Goal: Complete application form

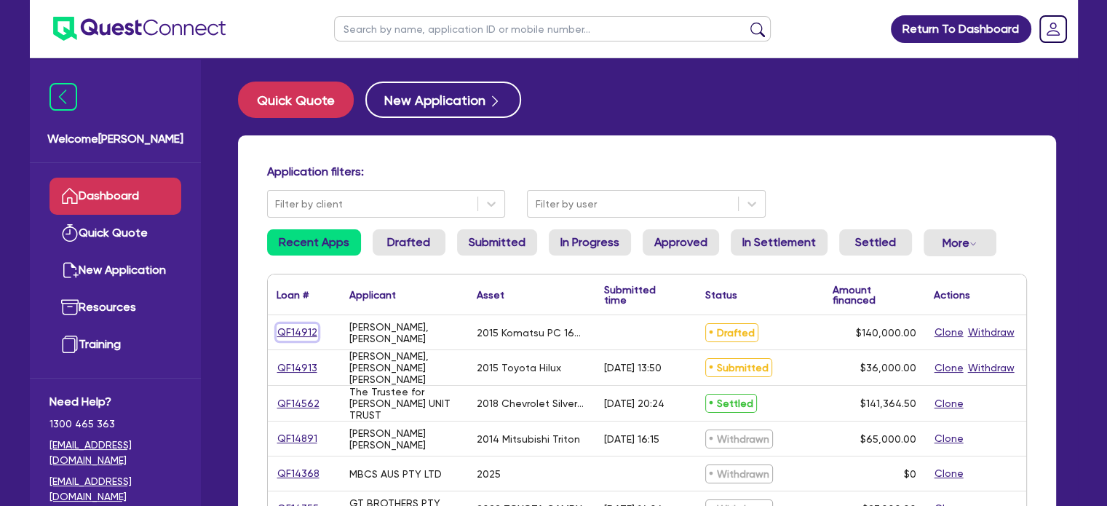
click at [285, 329] on link "QF14912" at bounding box center [298, 332] width 42 height 17
select select "PRIMARY_ASSETS"
select select "YELLOW_GOODS_AND_EXCAVATORS"
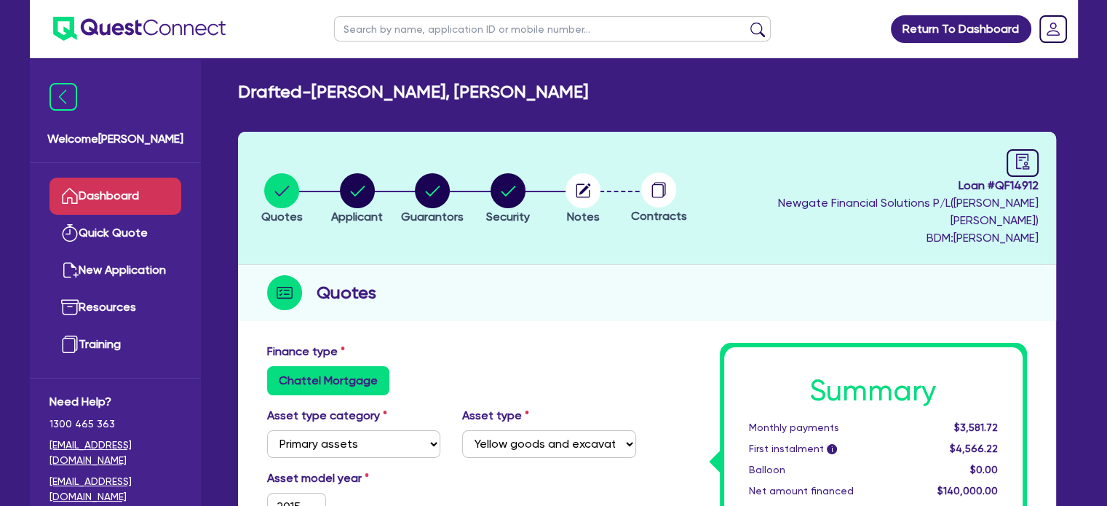
click at [141, 189] on link "Dashboard" at bounding box center [116, 196] width 132 height 37
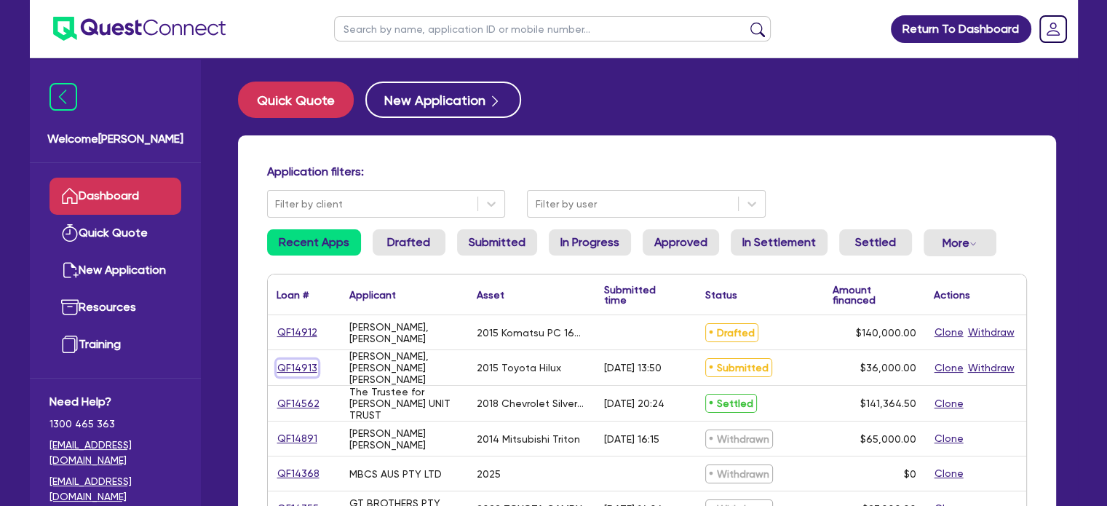
click at [284, 366] on link "QF14913" at bounding box center [298, 368] width 42 height 17
select select "CARS_AND_LIGHT_TRUCKS"
select select "VANS_AND_UTES"
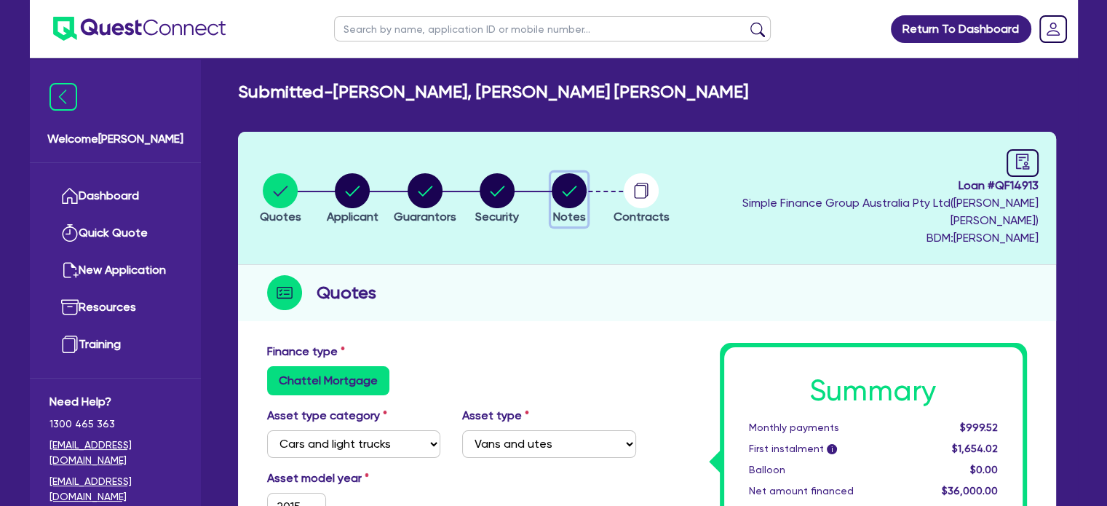
click at [587, 193] on circle "button" at bounding box center [569, 190] width 35 height 35
select select "Quest Finance - Own Book"
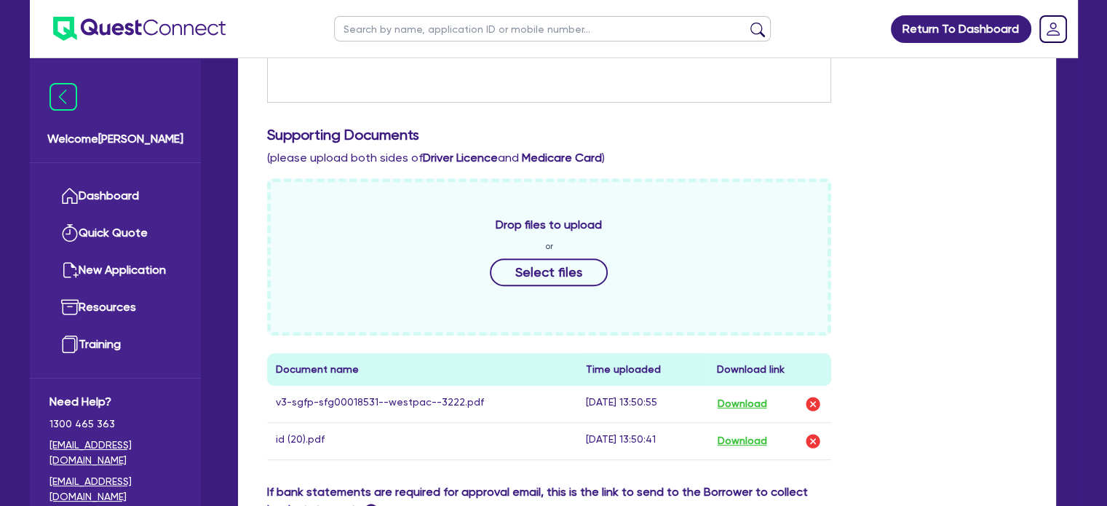
scroll to position [648, 0]
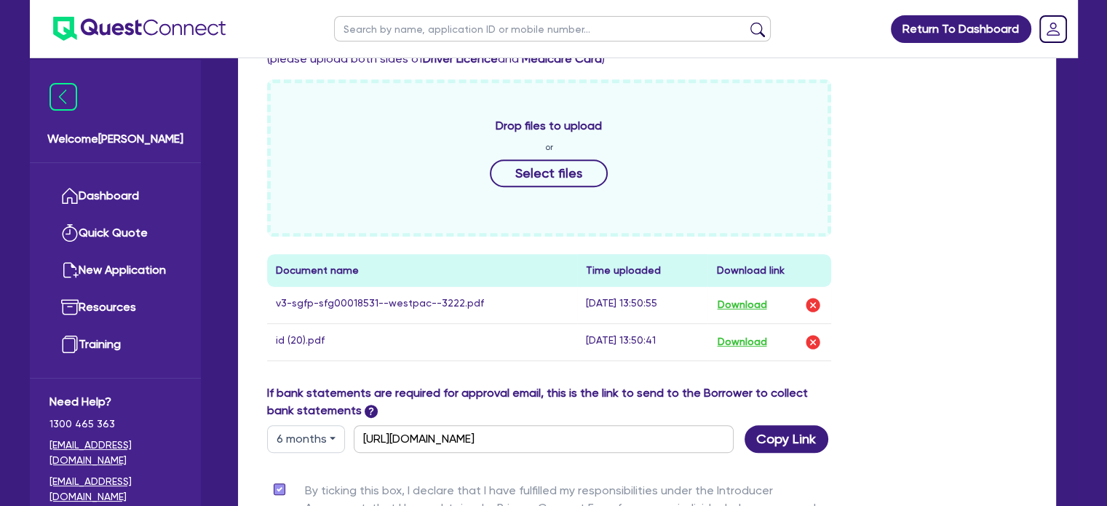
click at [604, 202] on div "Drop files to upload or Select files" at bounding box center [549, 157] width 565 height 157
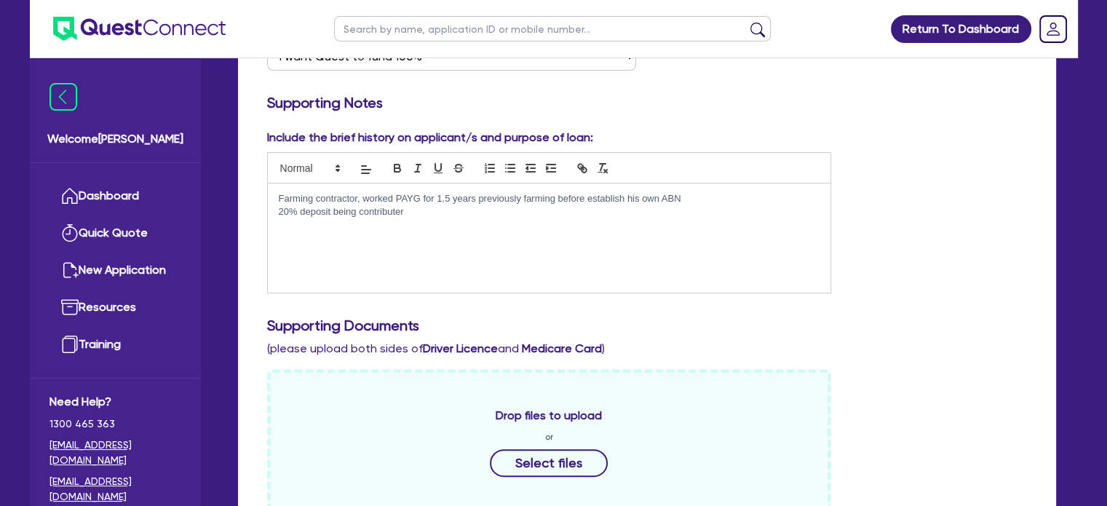
scroll to position [652, 0]
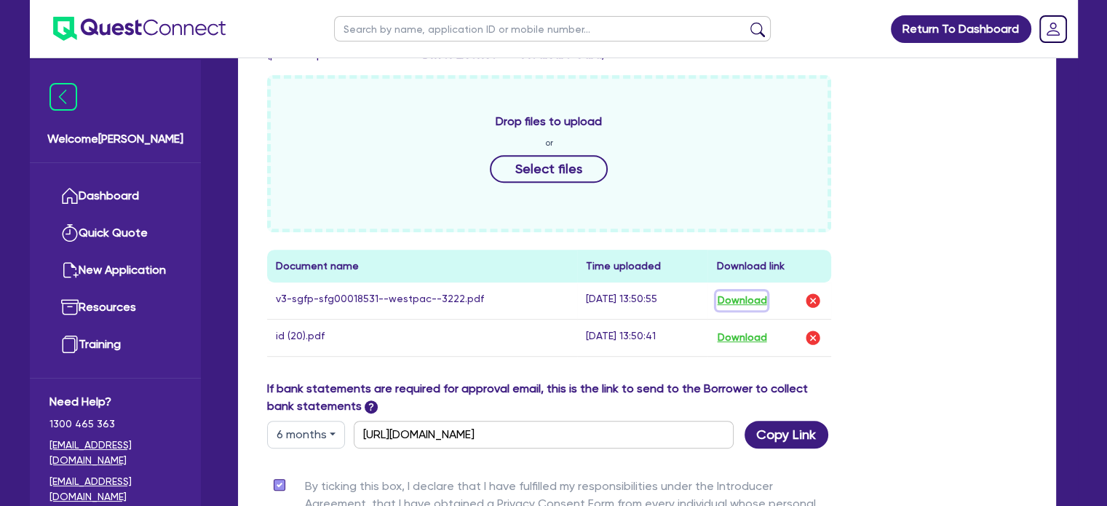
click at [760, 291] on button "Download" at bounding box center [741, 300] width 51 height 19
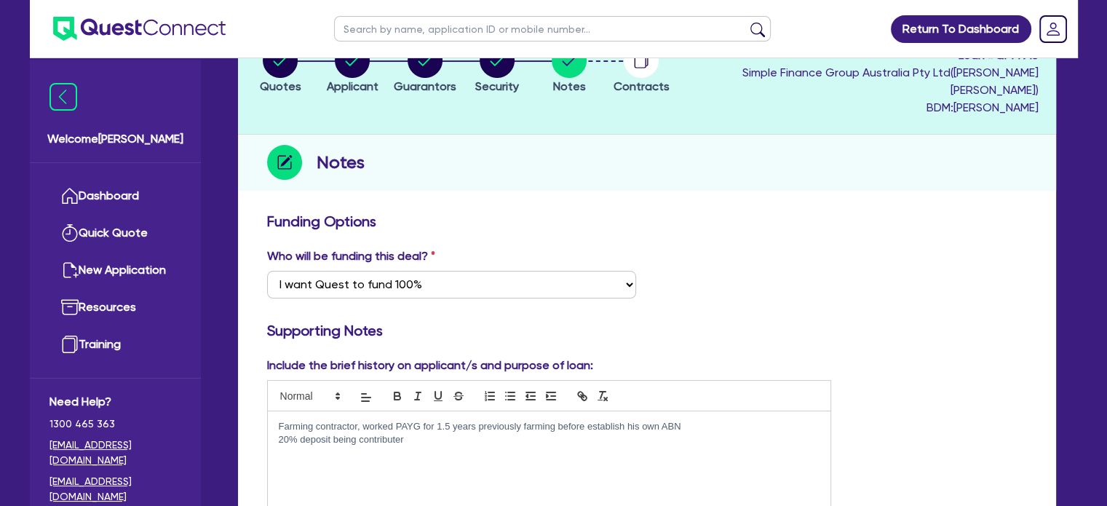
scroll to position [0, 0]
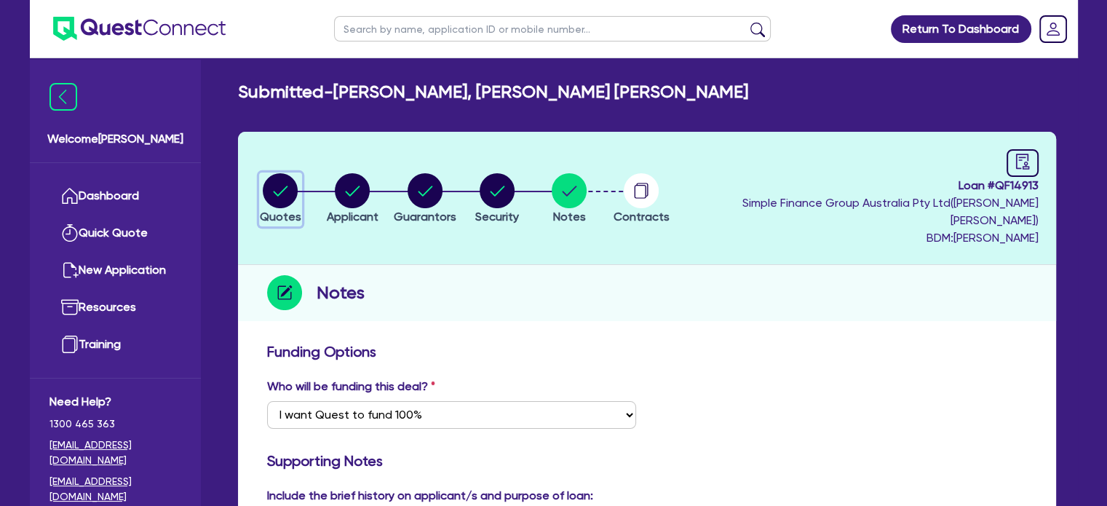
click at [283, 174] on circle "button" at bounding box center [280, 190] width 35 height 35
select select "CARS_AND_LIGHT_TRUCKS"
select select "VANS_AND_UTES"
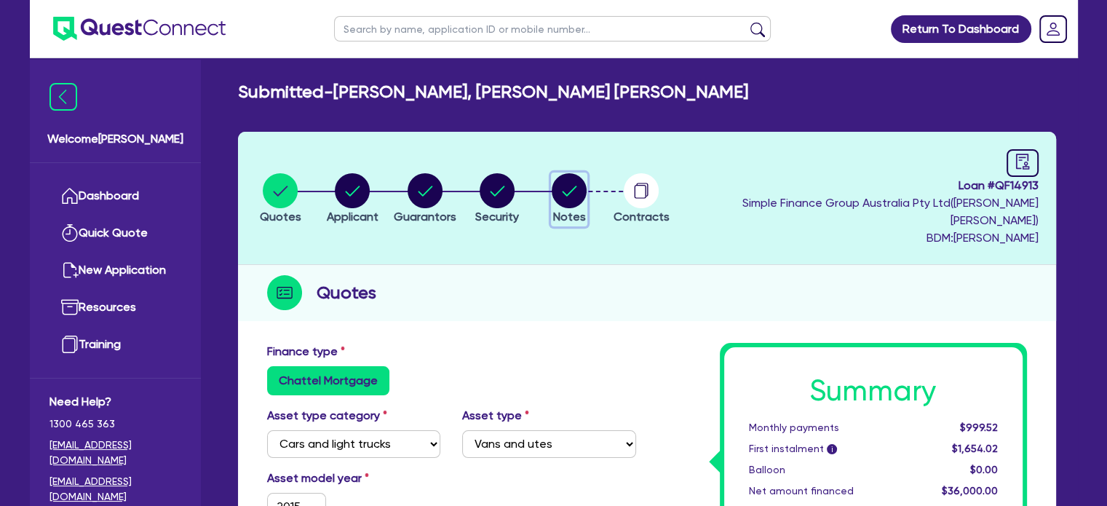
click at [587, 184] on circle "button" at bounding box center [569, 190] width 35 height 35
select select "Quest Finance - Own Book"
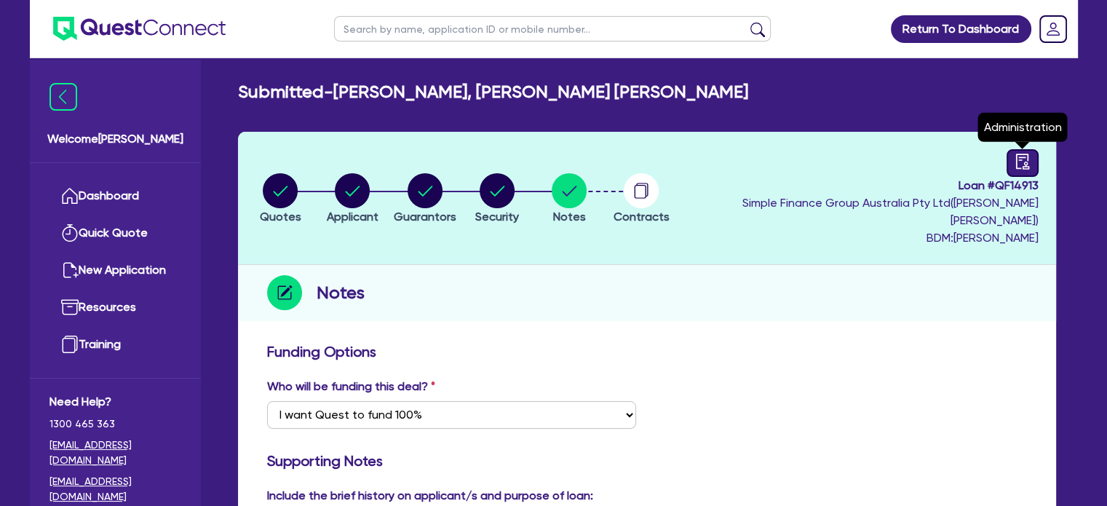
click at [1035, 160] on link at bounding box center [1023, 163] width 32 height 28
select select "SUBMITTED_NEW"
select select "Quest Finance - Own Book"
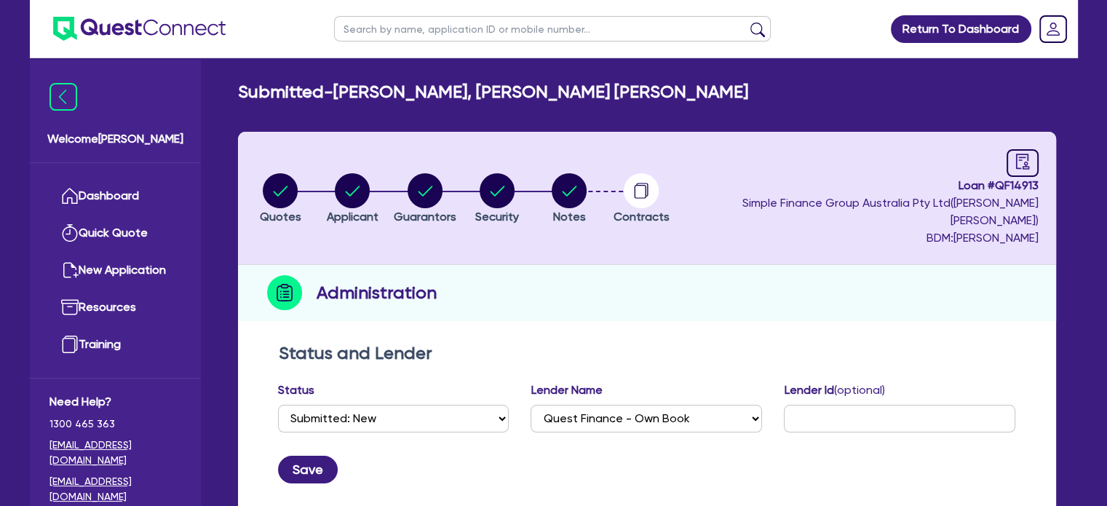
scroll to position [140, 0]
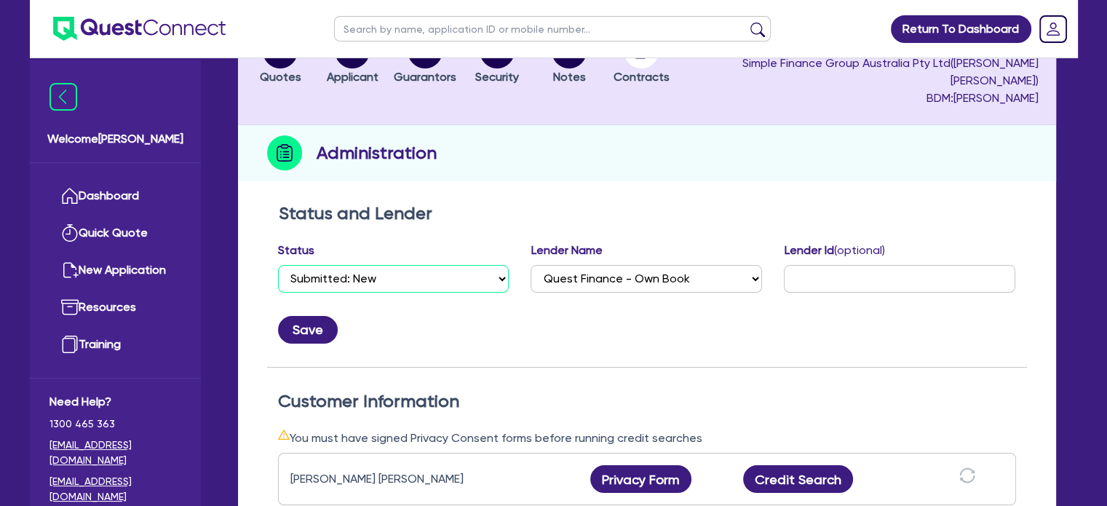
click at [460, 265] on select "Select Quoted Drafted: New Drafted: Amended Submitted: New Submitted: Amended I…" at bounding box center [394, 279] width 232 height 28
select select "DRAFTED_NEW"
click at [278, 265] on select "Select Quoted Drafted: New Drafted: Amended Submitted: New Submitted: Amended I…" at bounding box center [394, 279] width 232 height 28
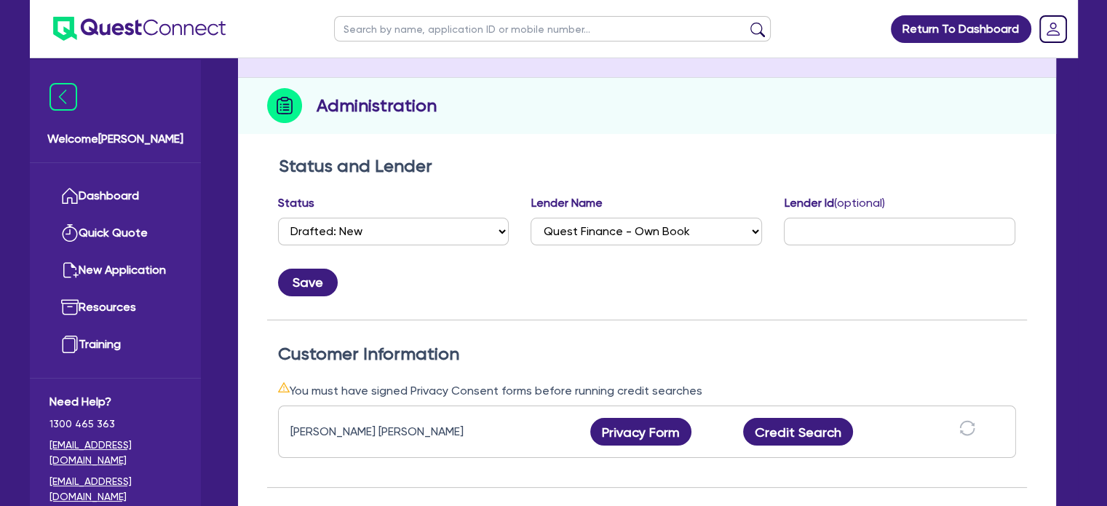
scroll to position [188, 0]
click at [317, 268] on button "Save" at bounding box center [308, 282] width 60 height 28
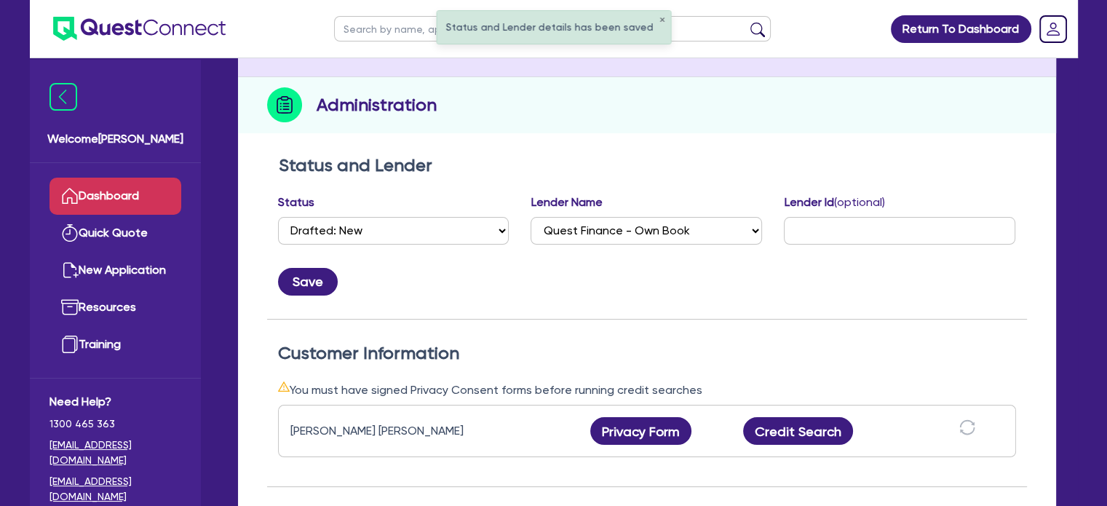
click at [96, 190] on link "Dashboard" at bounding box center [116, 196] width 132 height 37
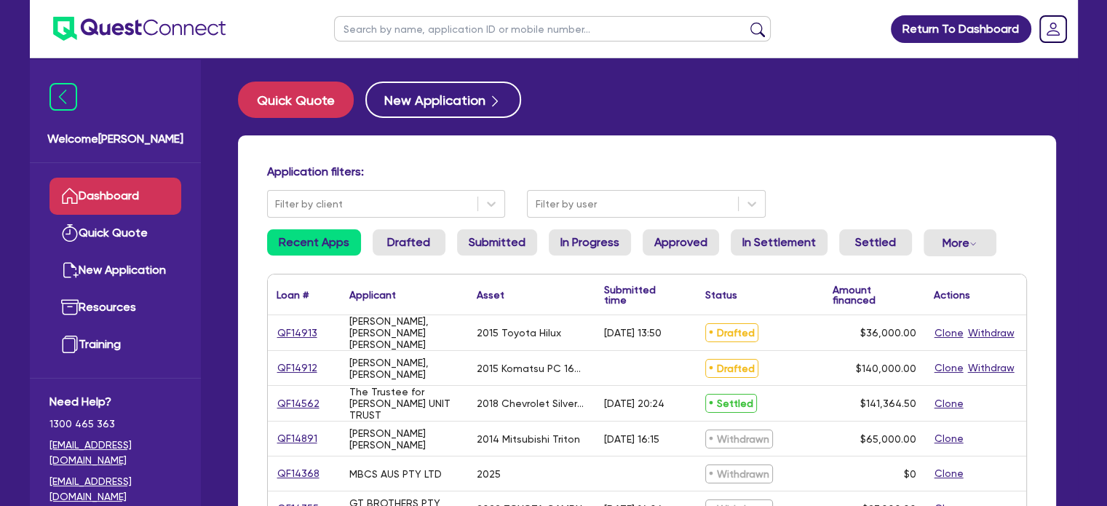
click at [100, 197] on link "Dashboard" at bounding box center [116, 196] width 132 height 37
click at [285, 329] on link "QF14913" at bounding box center [298, 333] width 42 height 17
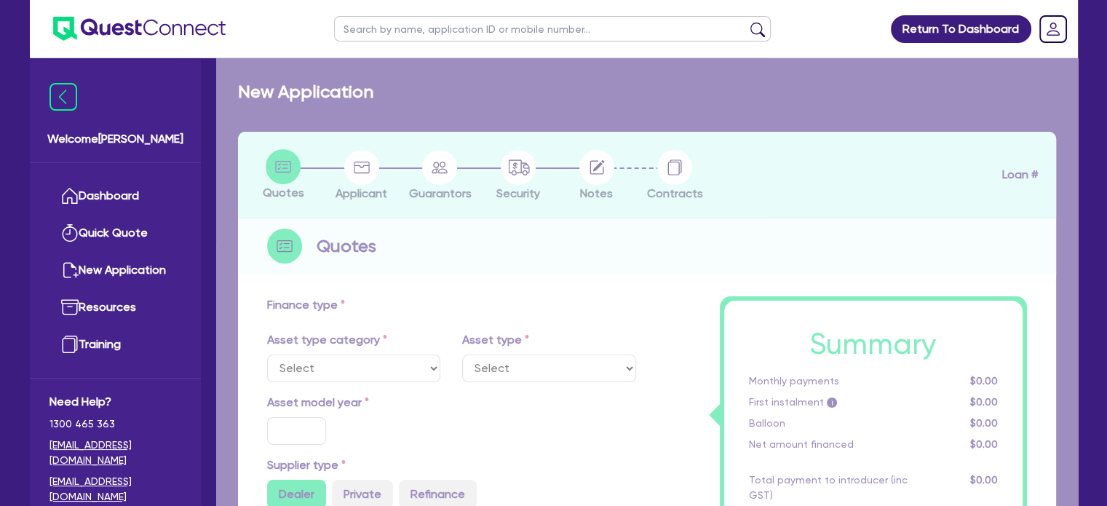
select select "CARS_AND_LIGHT_TRUCKS"
type input "2015"
radio input "false"
radio input "true"
type input "45,000"
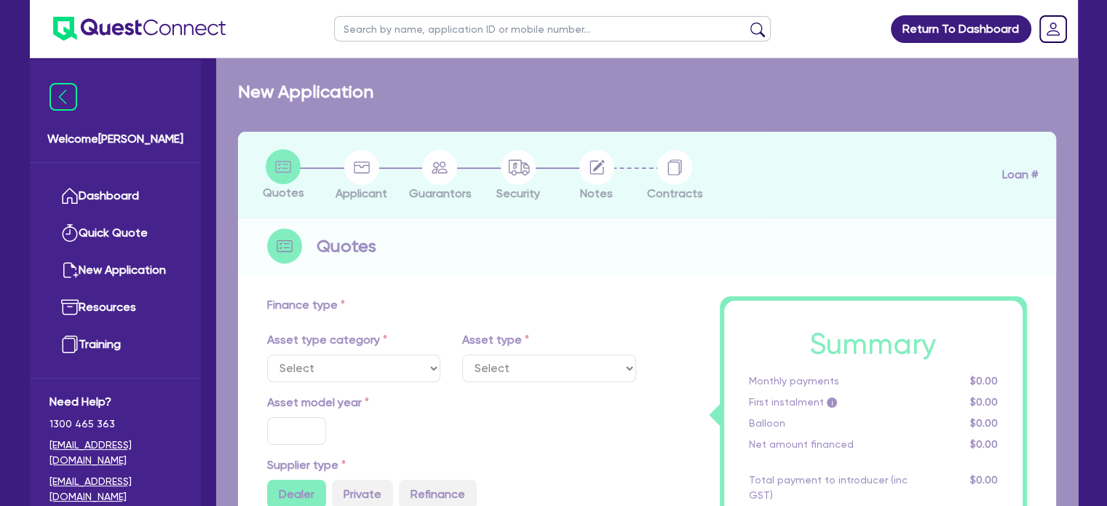
type input "9,000"
type input "10"
type input "3,600"
type input "17.99"
select select "VANS_AND_UTES"
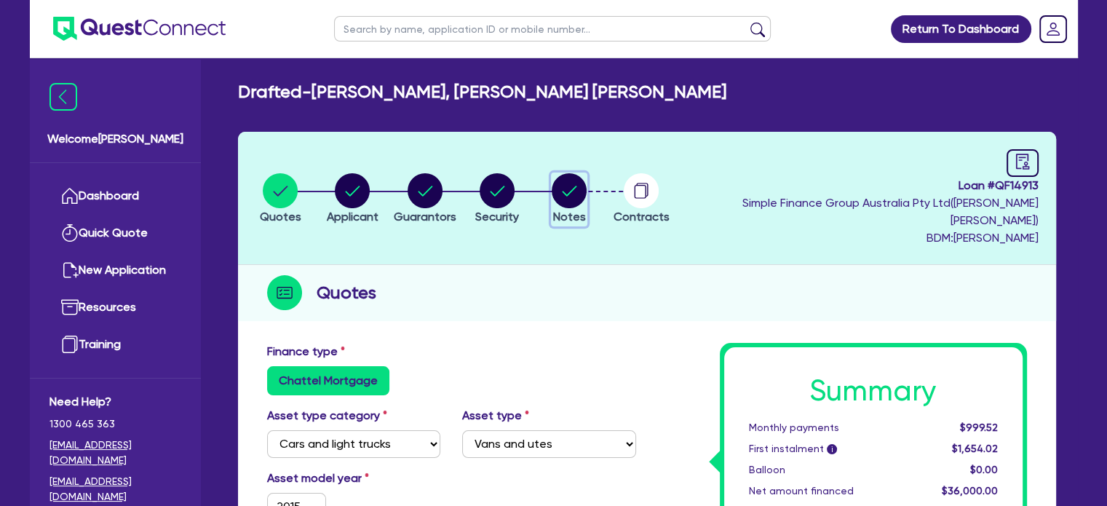
click at [585, 179] on circle "button" at bounding box center [569, 190] width 35 height 35
select select "Quest Finance - Own Book"
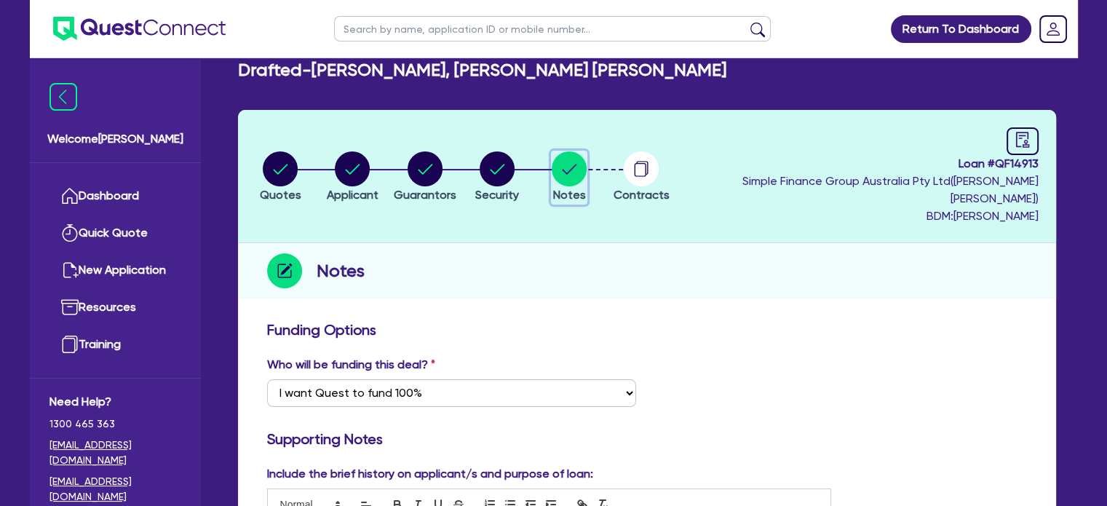
scroll to position [20, 0]
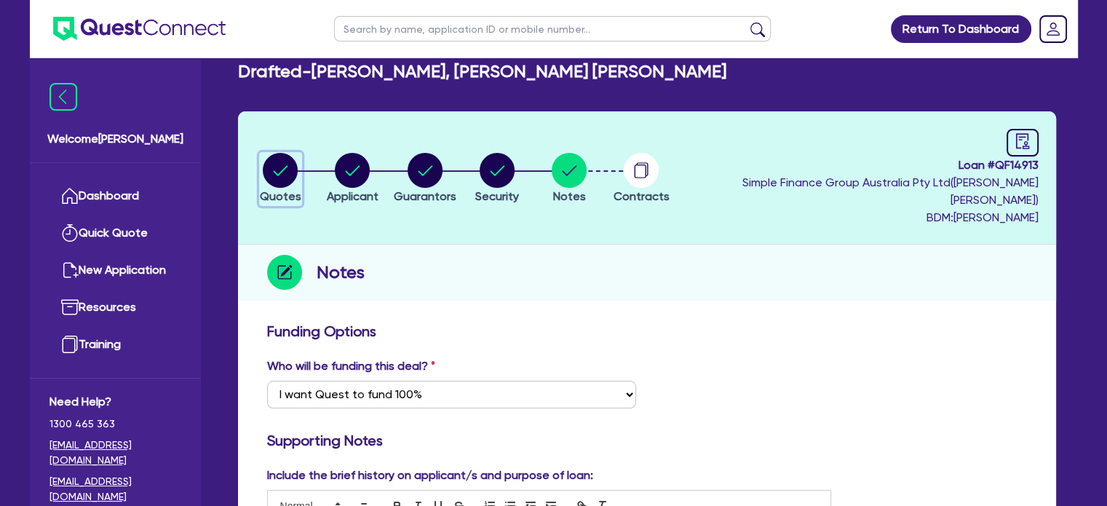
click at [277, 165] on circle "button" at bounding box center [280, 170] width 35 height 35
select select "CARS_AND_LIGHT_TRUCKS"
select select "VANS_AND_UTES"
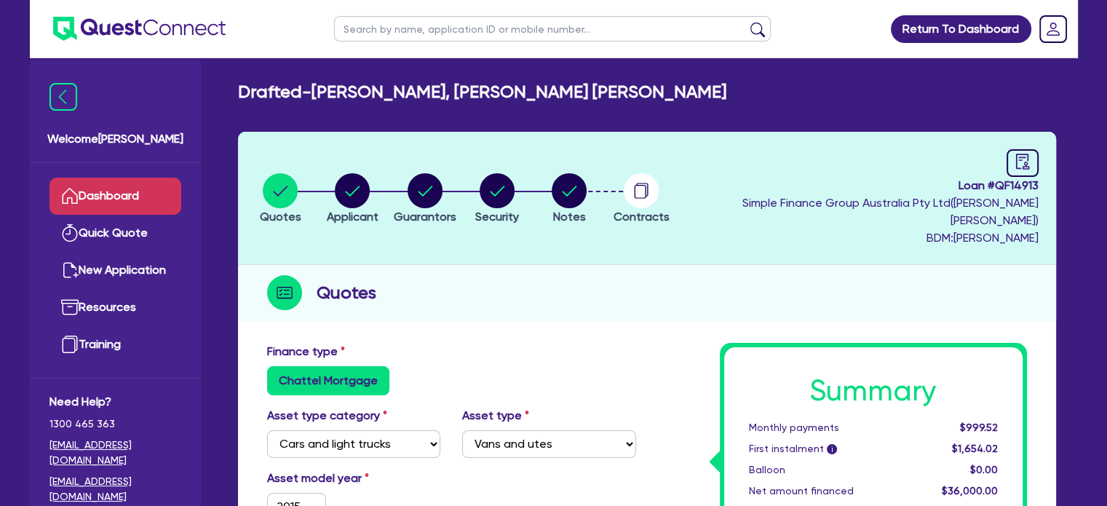
click at [125, 189] on link "Dashboard" at bounding box center [116, 196] width 132 height 37
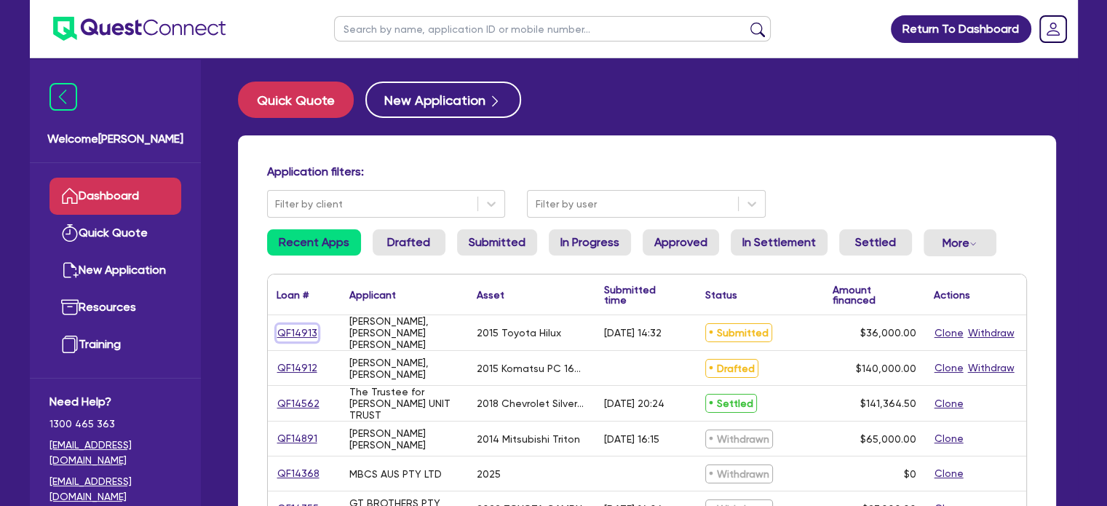
click at [294, 328] on link "QF14913" at bounding box center [298, 333] width 42 height 17
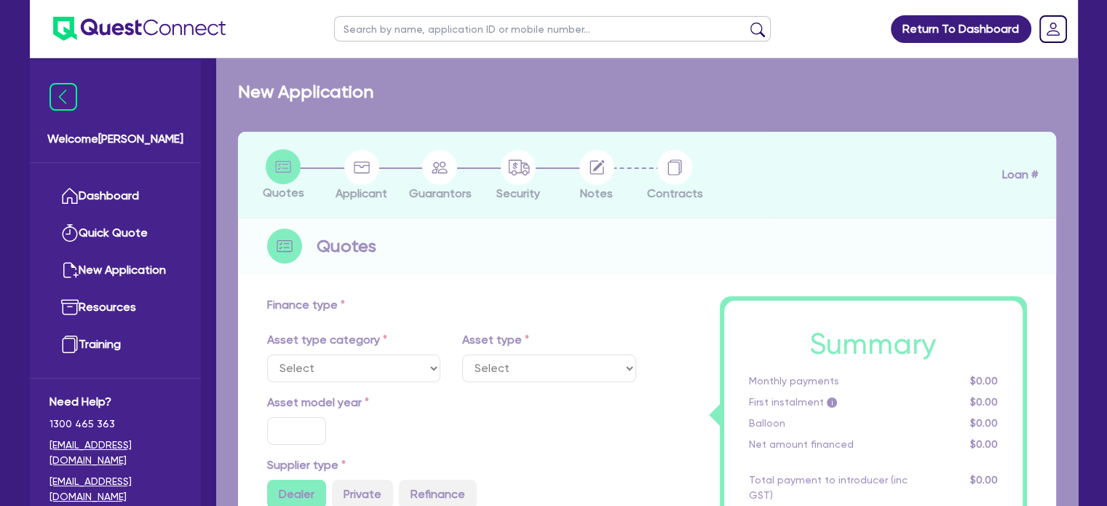
select select "CARS_AND_LIGHT_TRUCKS"
type input "2015"
radio input "false"
radio input "true"
type input "45,000"
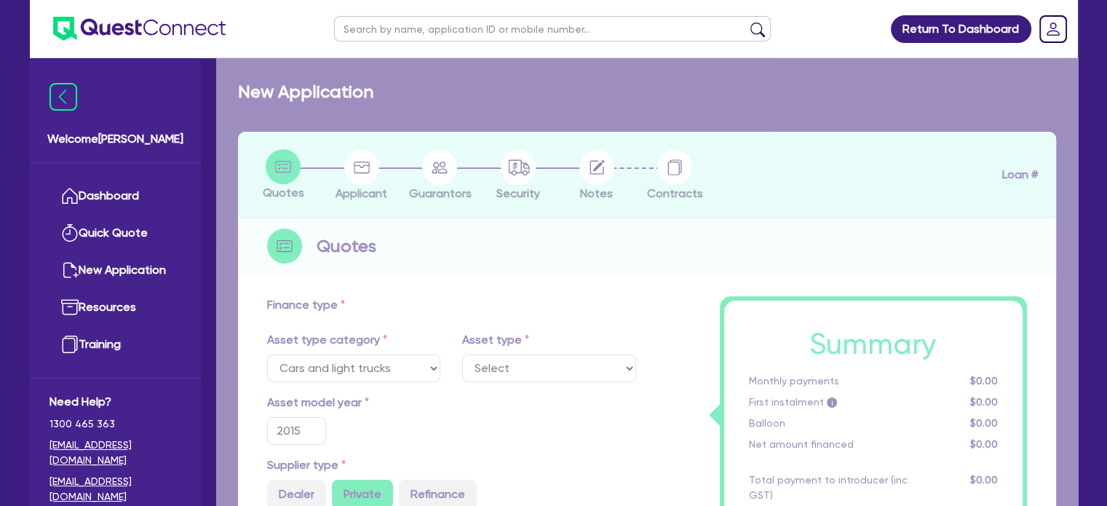
type input "9,000"
type input "10"
type input "3,600"
type input "17.99"
select select "VANS_AND_UTES"
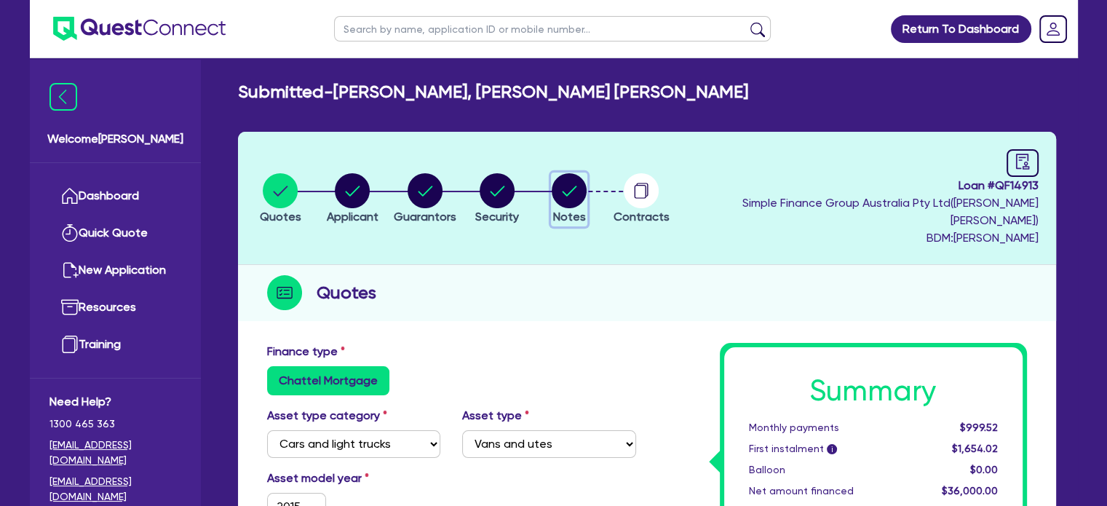
click at [587, 181] on circle "button" at bounding box center [569, 190] width 35 height 35
select select "Quest Finance - Own Book"
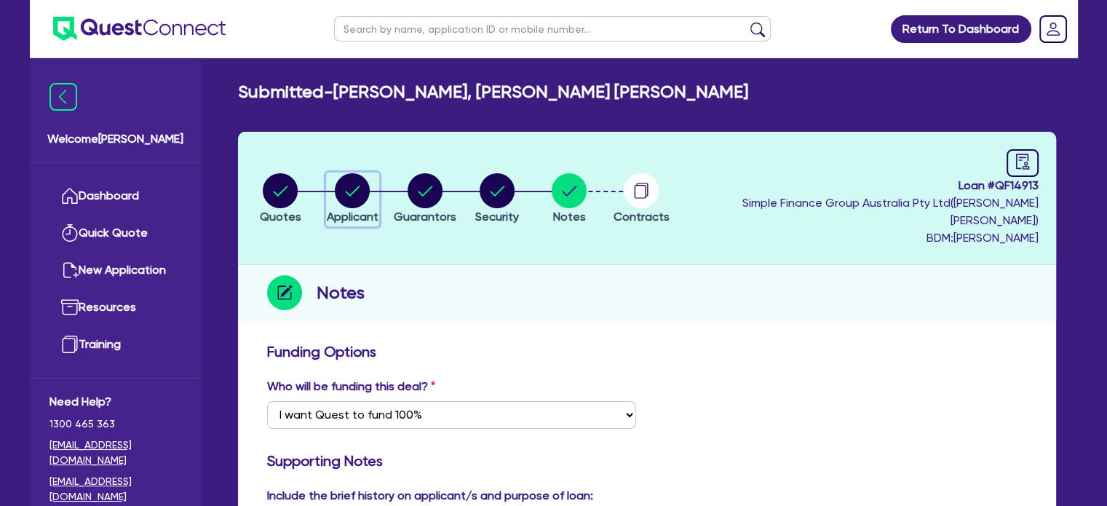
click at [359, 178] on circle "button" at bounding box center [352, 190] width 35 height 35
select select "SOLE_TRADER"
select select "AGRICULTURE"
select select "FARMERS"
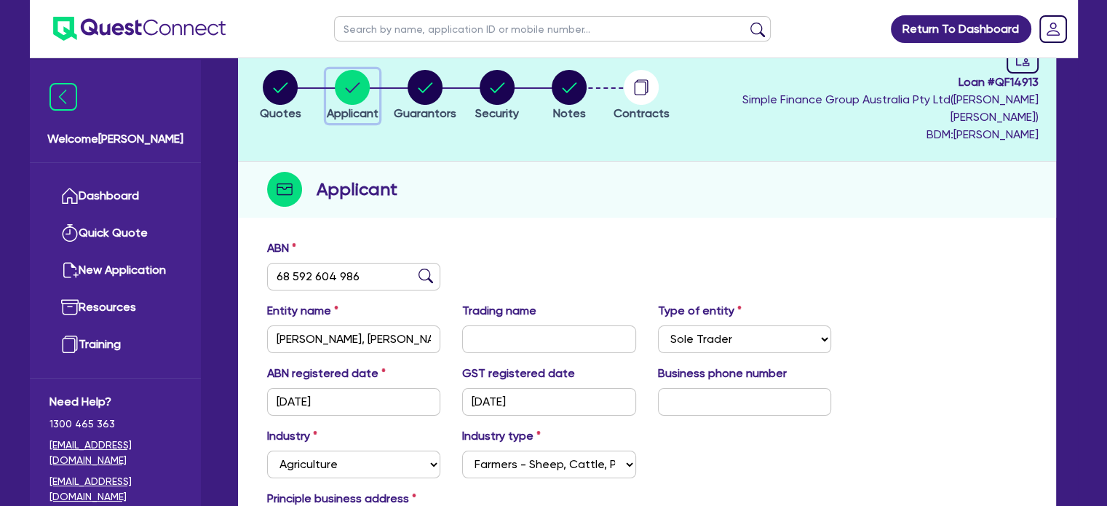
scroll to position [103, 0]
click at [438, 75] on circle "button" at bounding box center [425, 88] width 35 height 35
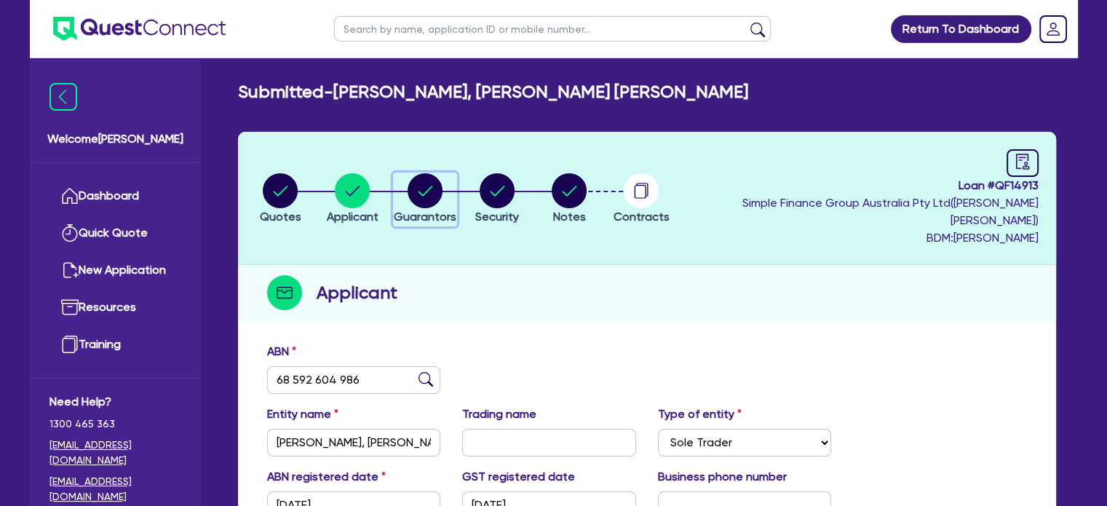
select select "MR"
select select "QLD"
select select "SINGLE"
select select "CASH"
select select "HOUSEHOLD_PERSONAL"
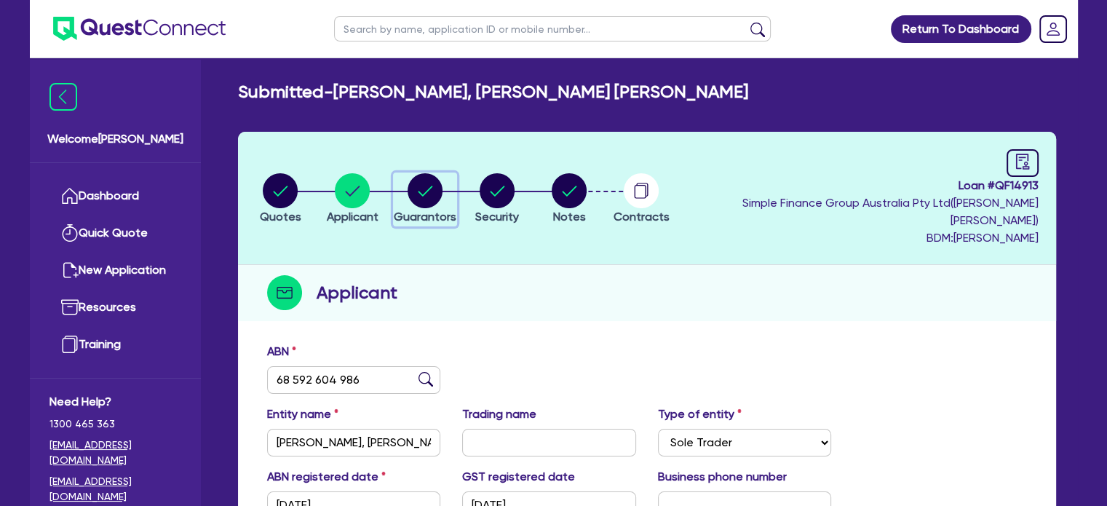
select select "EQUIPMENT"
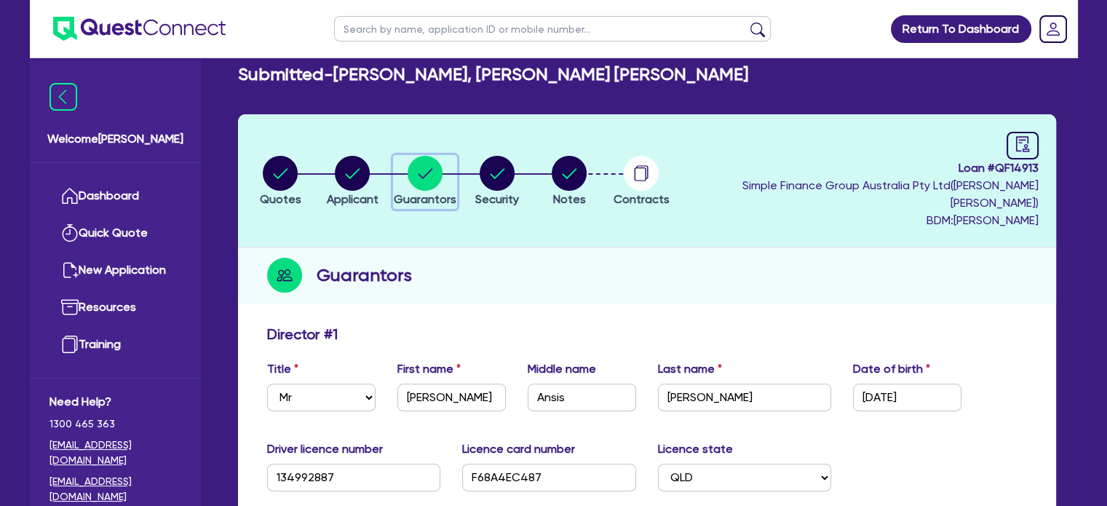
scroll to position [15, 0]
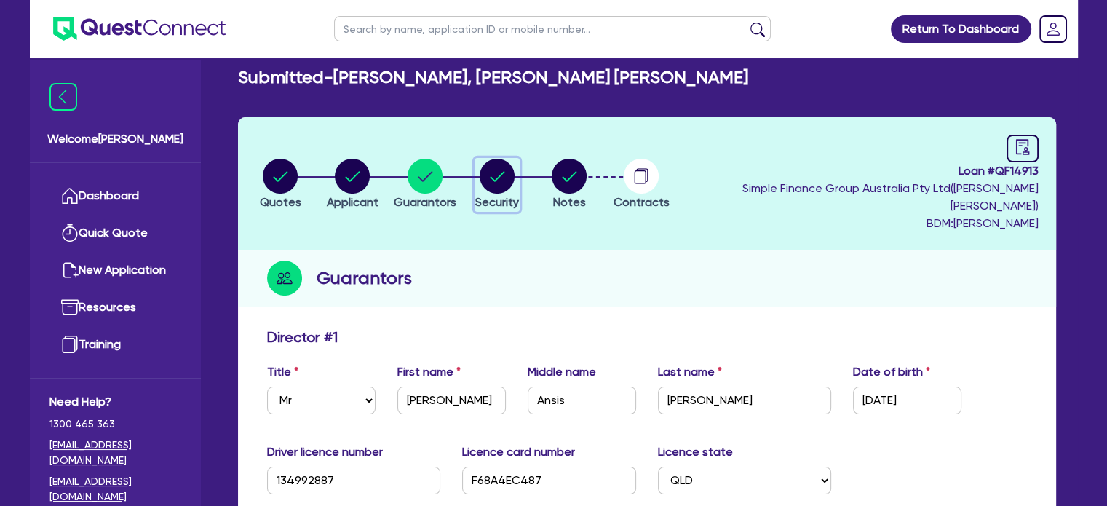
click at [519, 195] on span "Security" at bounding box center [497, 202] width 44 height 14
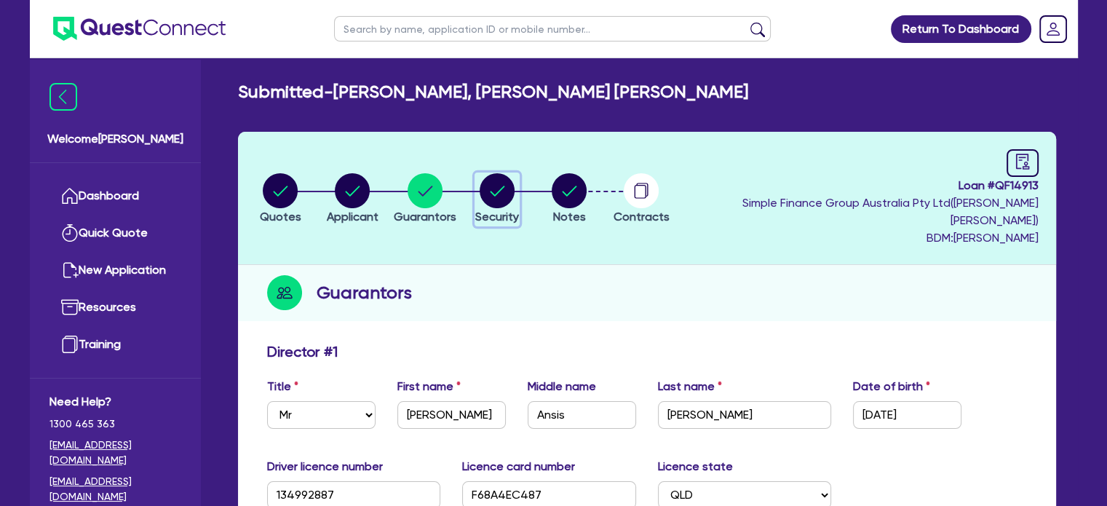
select select "CARS_AND_LIGHT_TRUCKS"
select select "VANS_AND_UTES"
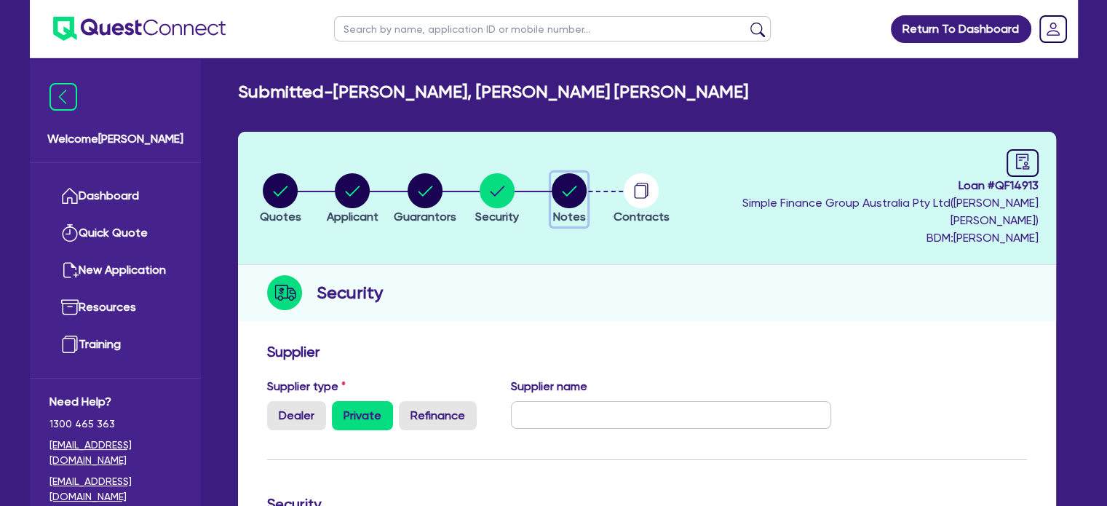
click at [587, 173] on circle "button" at bounding box center [569, 190] width 35 height 35
select select "Quest Finance - Own Book"
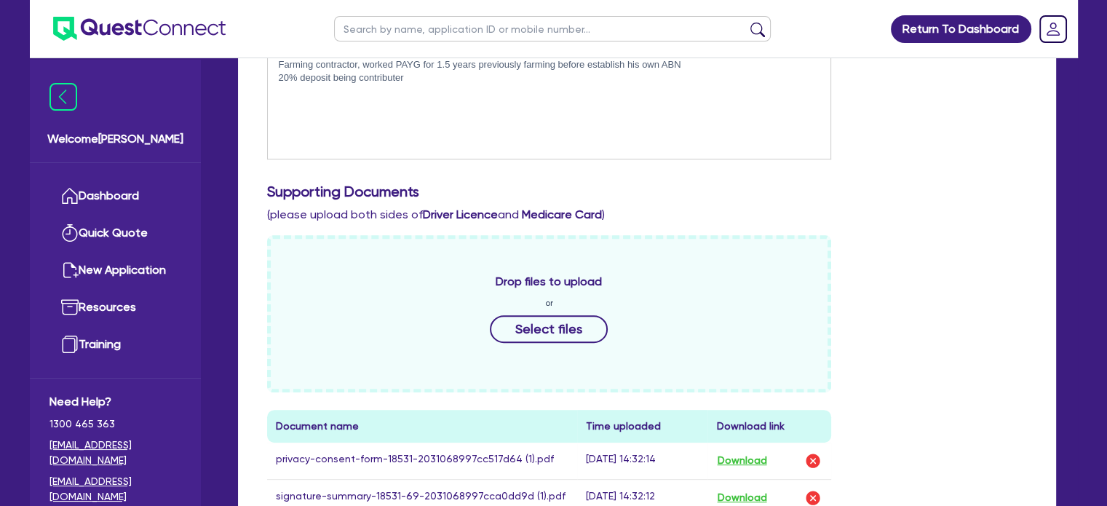
scroll to position [617, 0]
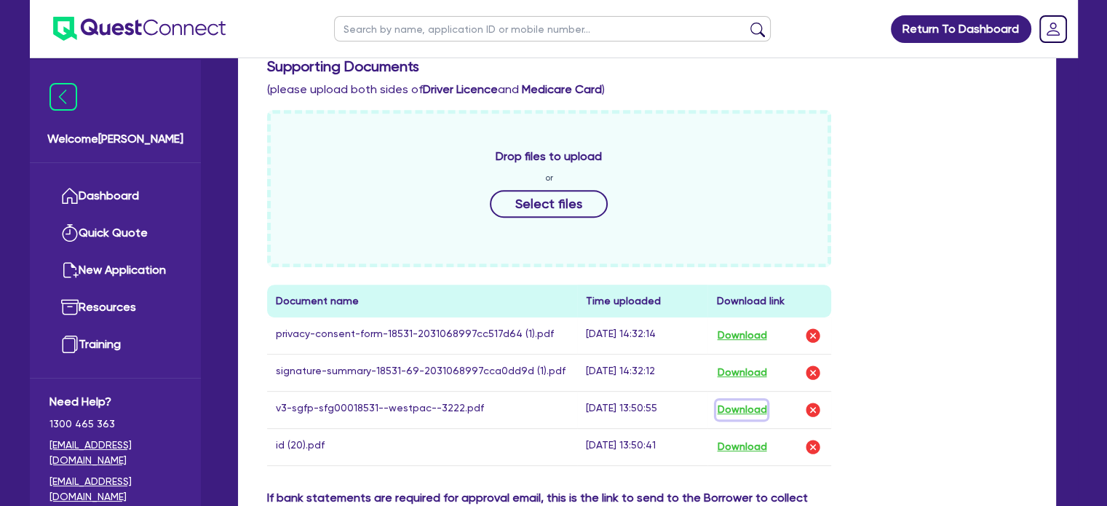
click at [735, 400] on button "Download" at bounding box center [741, 409] width 51 height 19
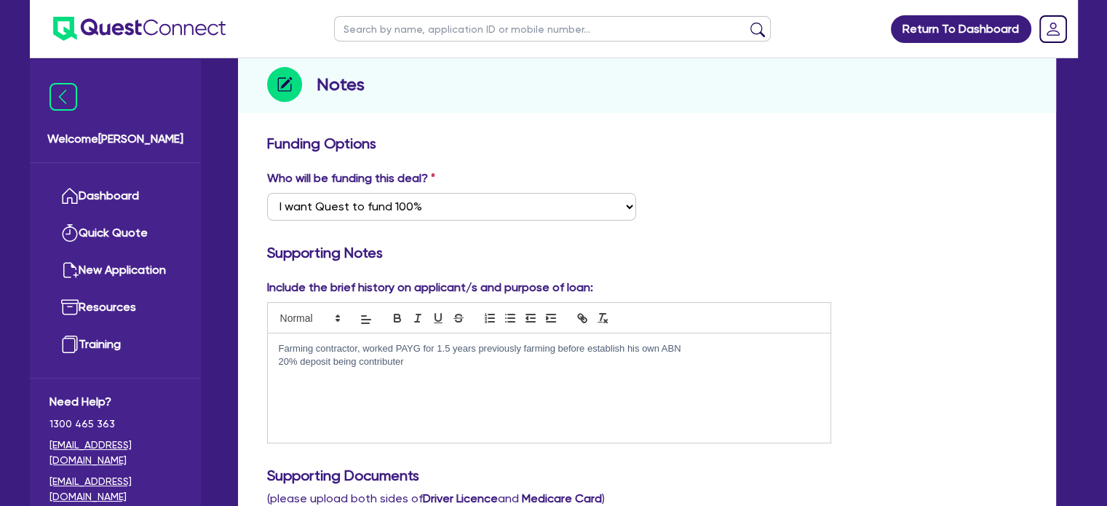
scroll to position [0, 0]
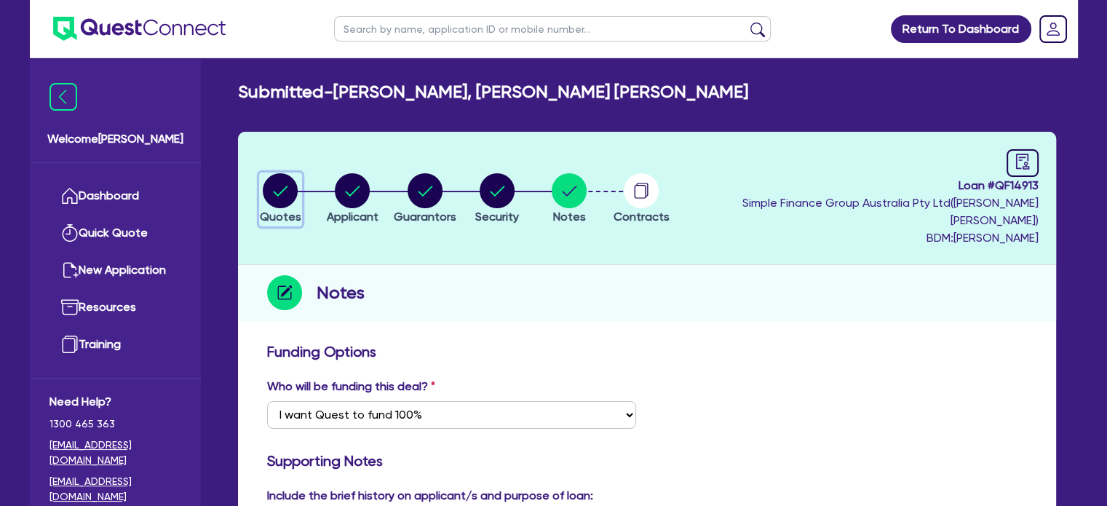
click at [279, 173] on circle "button" at bounding box center [280, 190] width 35 height 35
select select "CARS_AND_LIGHT_TRUCKS"
select select "VANS_AND_UTES"
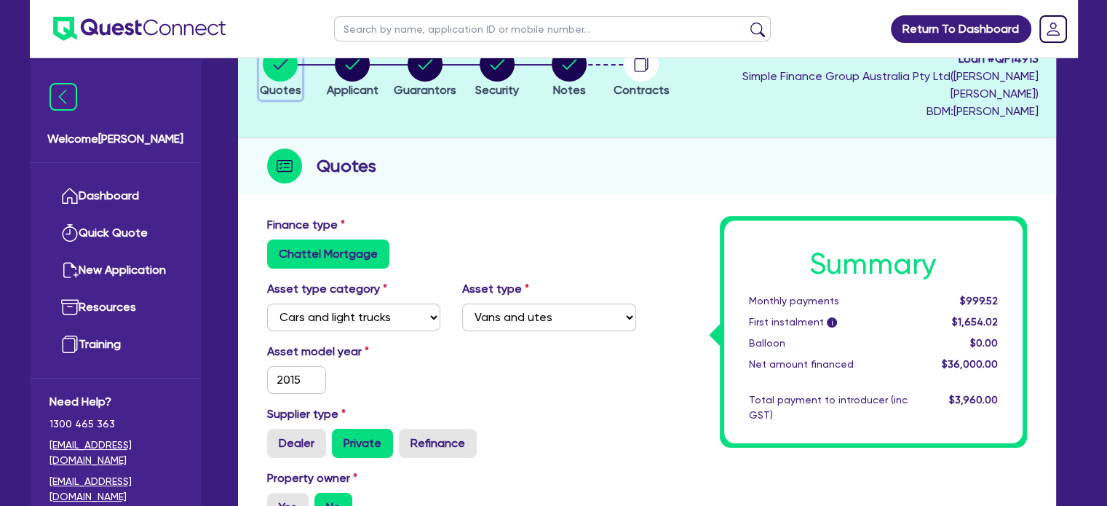
scroll to position [125, 0]
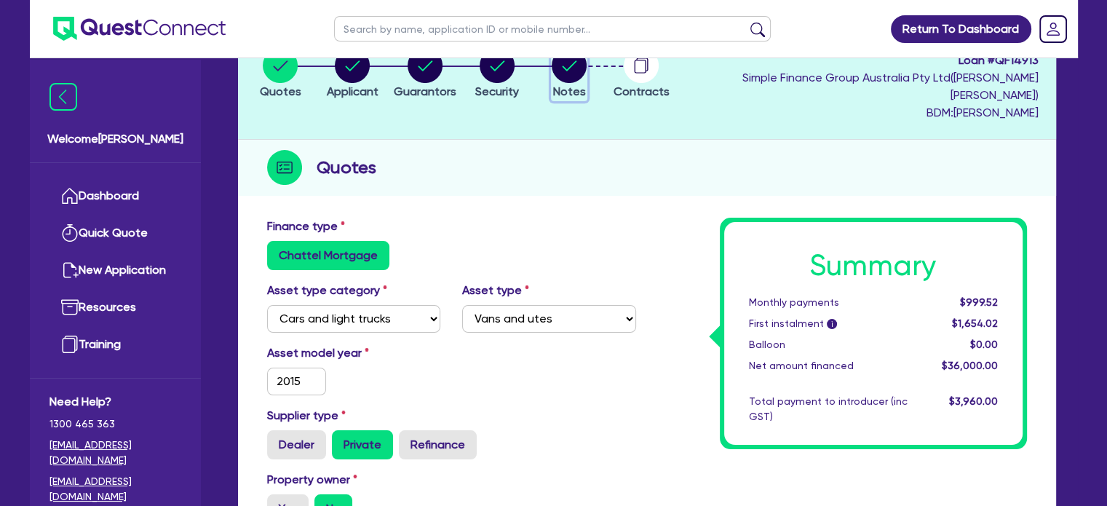
click at [587, 67] on circle "button" at bounding box center [569, 65] width 35 height 35
select select "Quest Finance - Own Book"
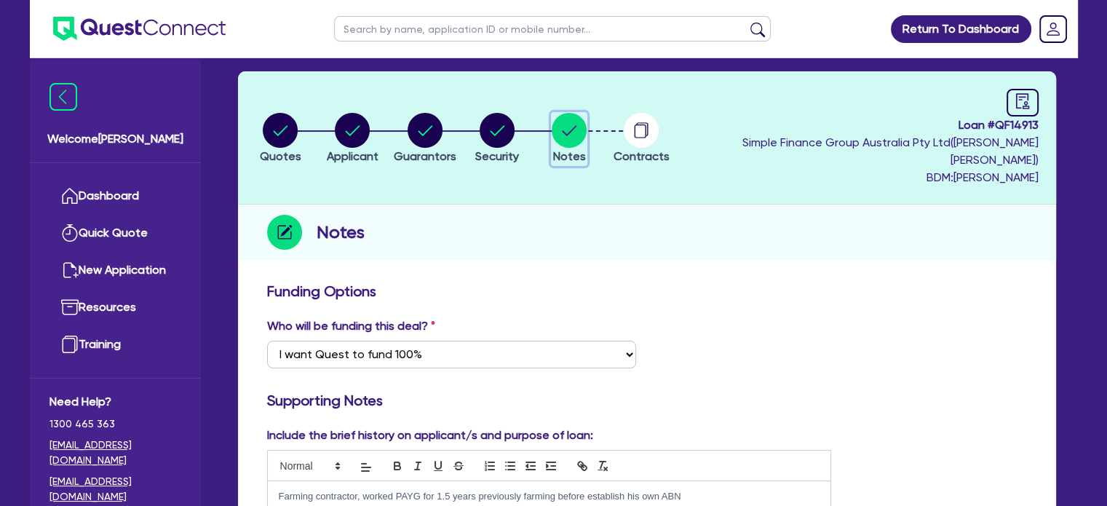
scroll to position [52, 0]
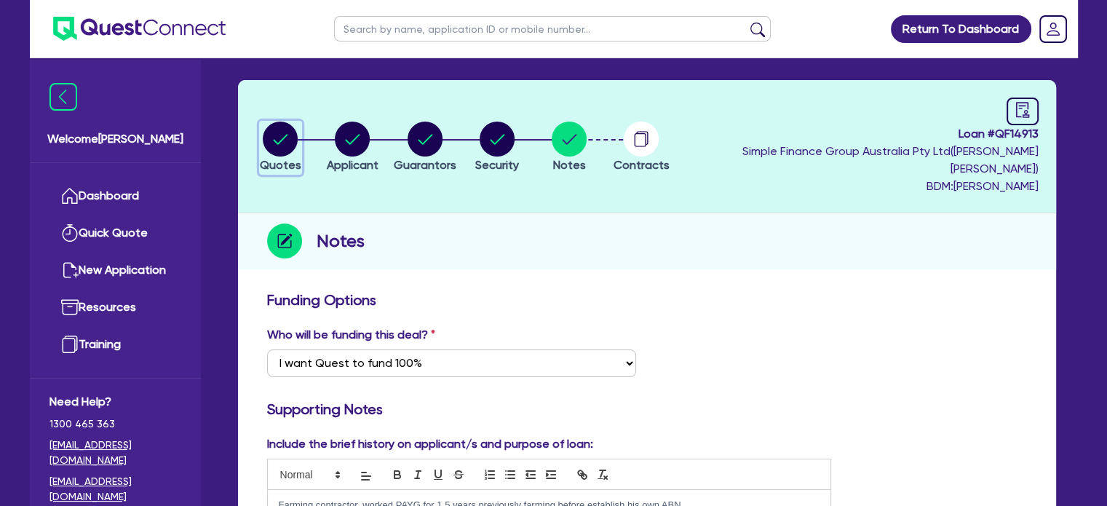
click at [285, 136] on circle "button" at bounding box center [280, 139] width 35 height 35
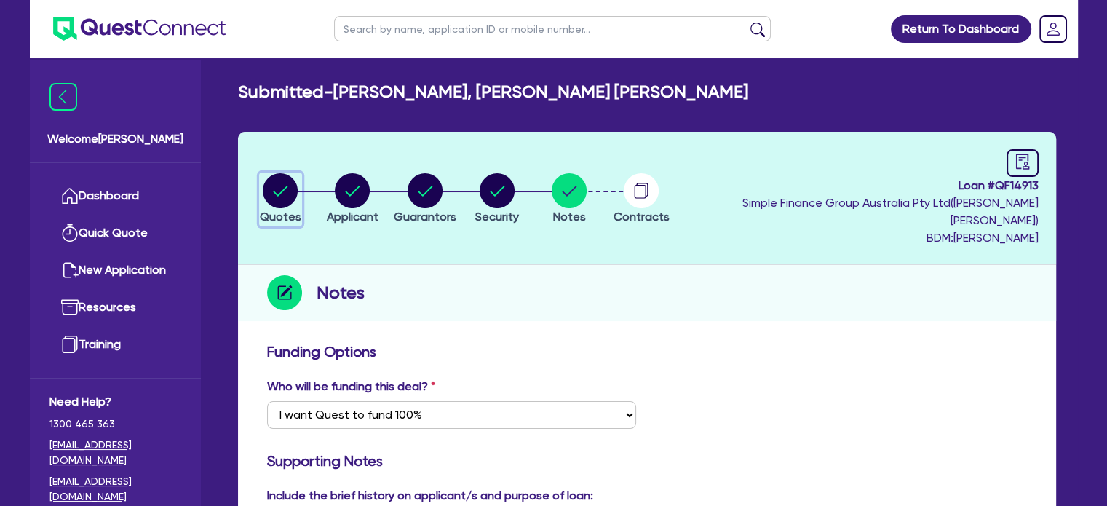
select select "CARS_AND_LIGHT_TRUCKS"
select select "VANS_AND_UTES"
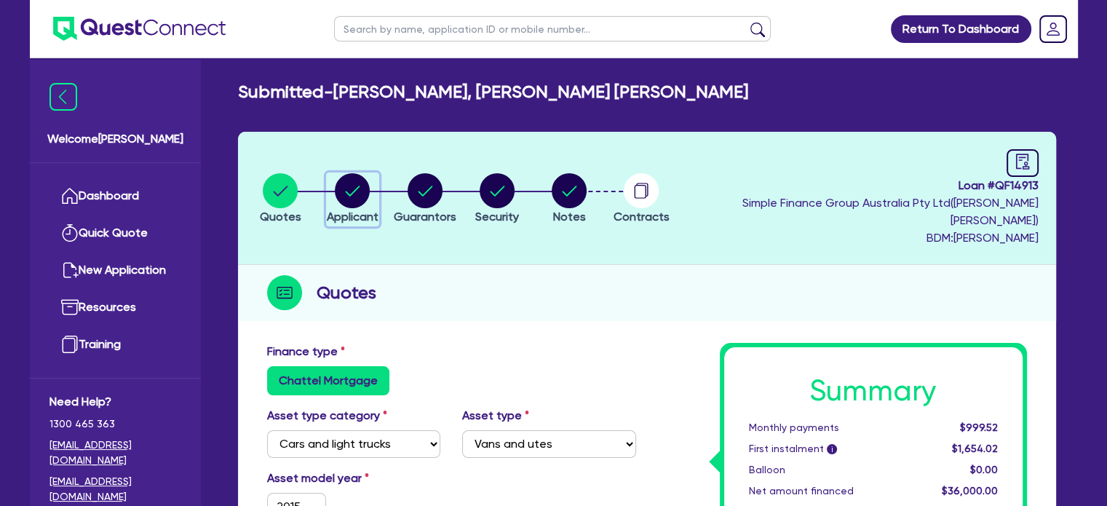
click at [357, 180] on circle "button" at bounding box center [352, 190] width 35 height 35
select select "SOLE_TRADER"
select select "AGRICULTURE"
select select "FARMERS"
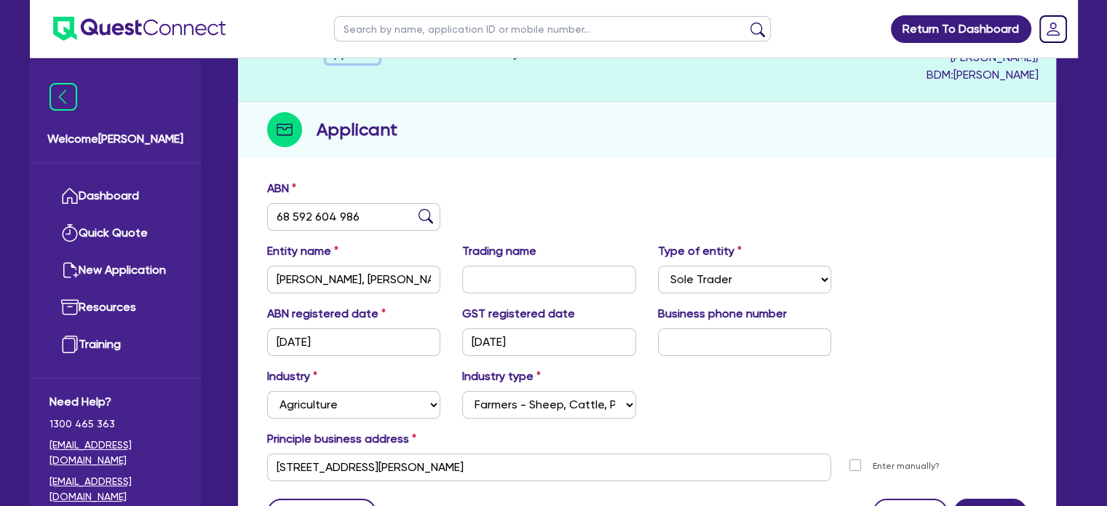
scroll to position [93, 0]
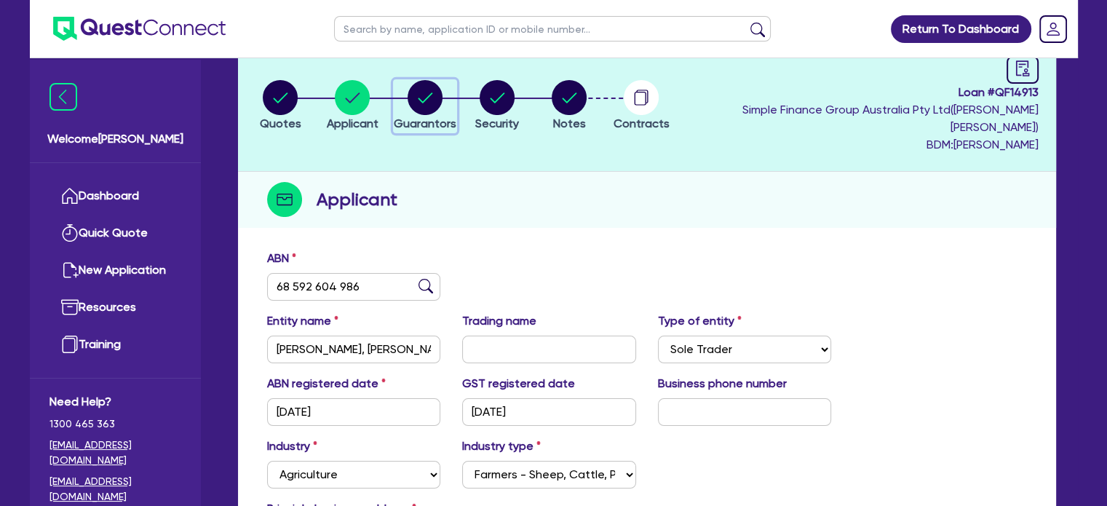
click at [443, 103] on circle "button" at bounding box center [425, 97] width 35 height 35
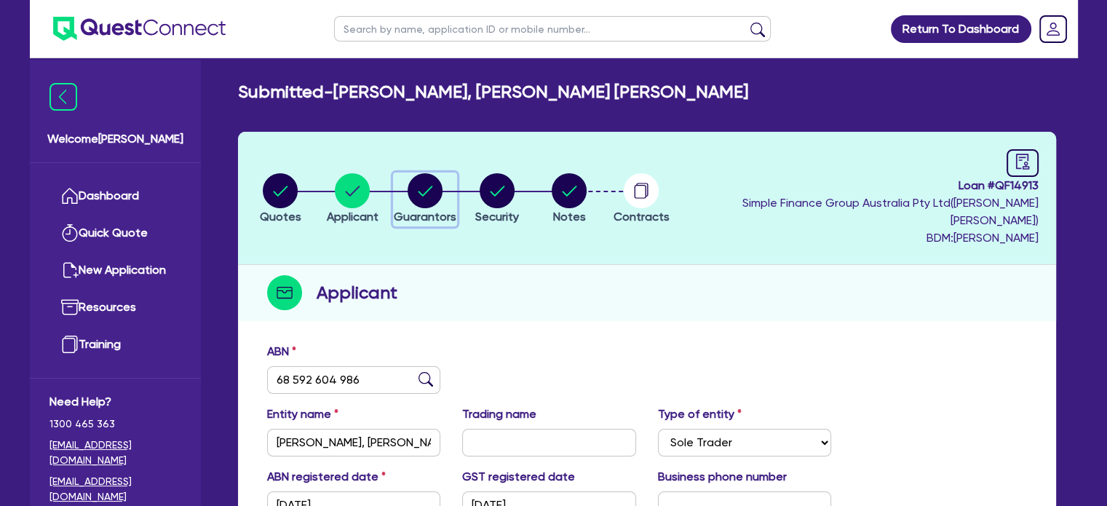
select select "MR"
select select "QLD"
select select "SINGLE"
select select "CASH"
select select "HOUSEHOLD_PERSONAL"
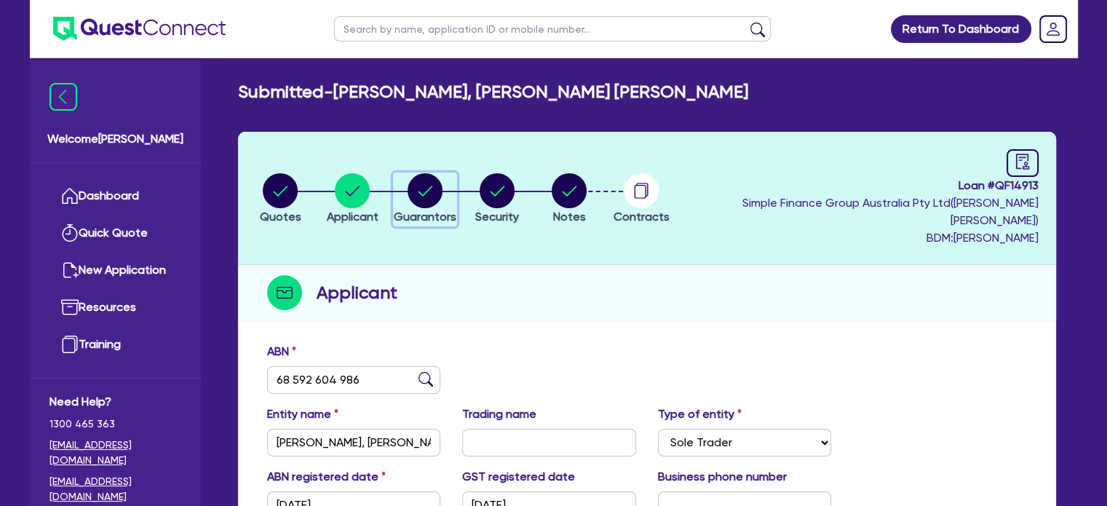
select select "EQUIPMENT"
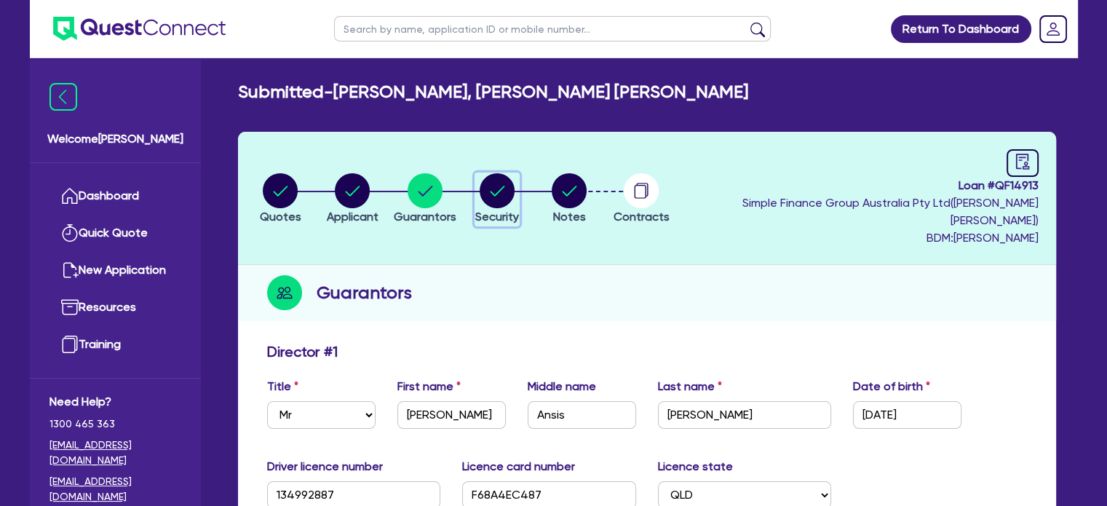
click at [507, 173] on circle "button" at bounding box center [497, 190] width 35 height 35
select select "CARS_AND_LIGHT_TRUCKS"
select select "VANS_AND_UTES"
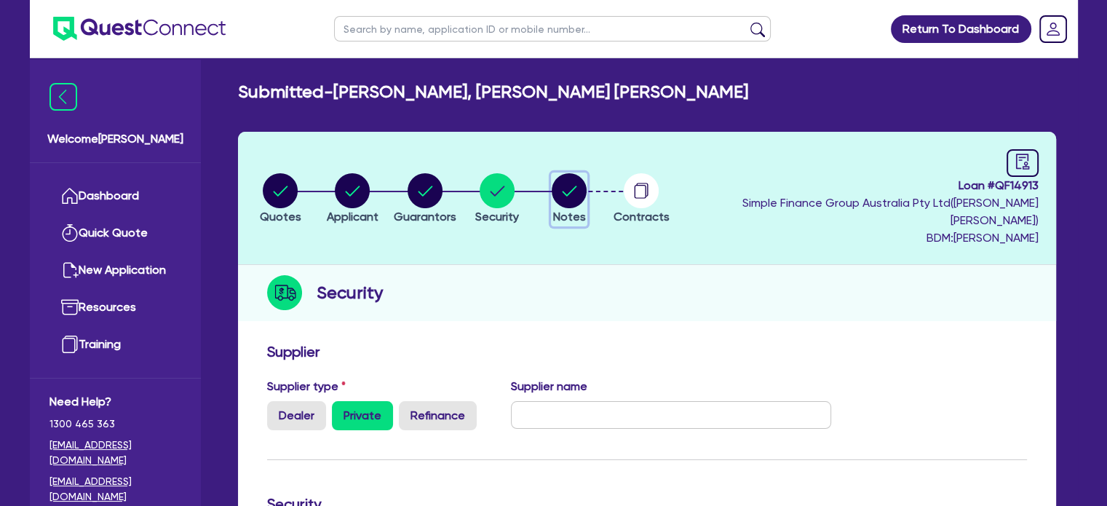
click at [587, 184] on circle "button" at bounding box center [569, 190] width 35 height 35
select select "Quest Finance - Own Book"
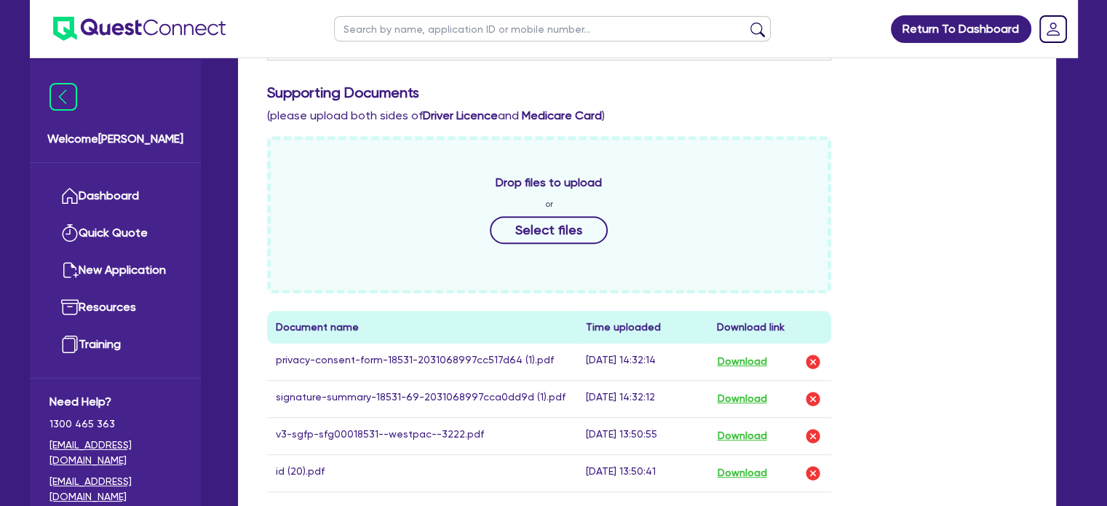
scroll to position [593, 0]
click at [740, 425] on button "Download" at bounding box center [741, 434] width 51 height 19
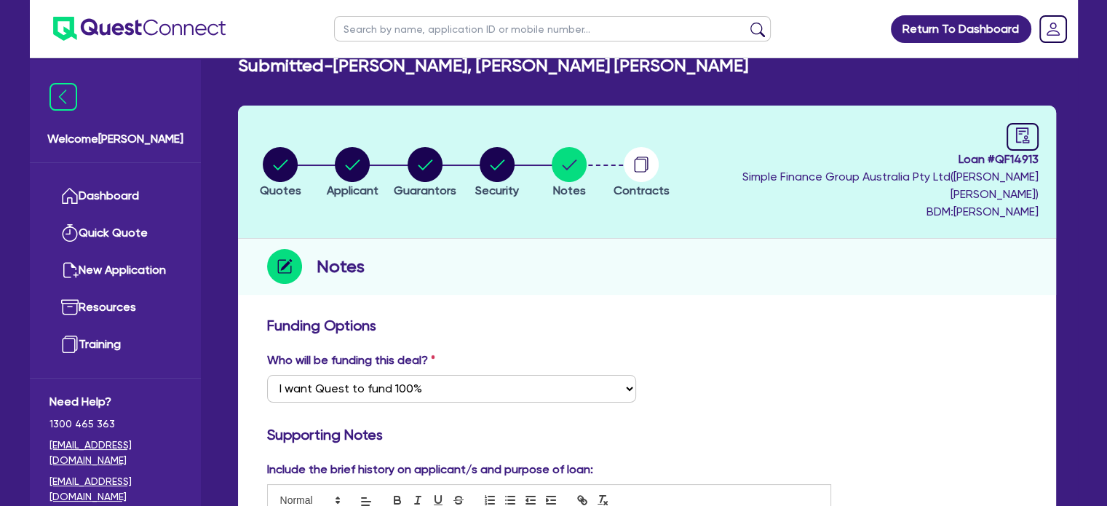
scroll to position [25, 0]
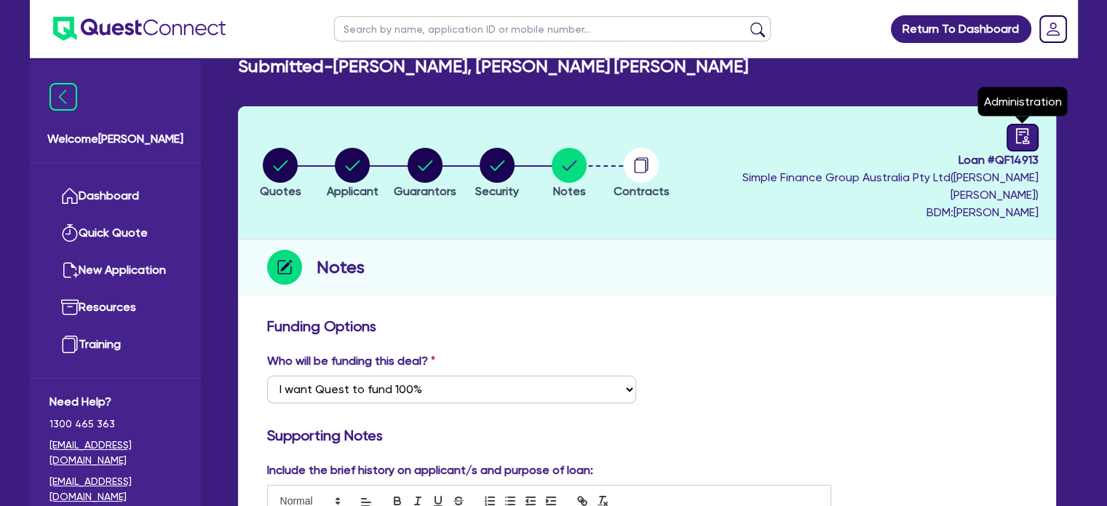
click at [1025, 133] on icon "audit" at bounding box center [1023, 136] width 16 height 16
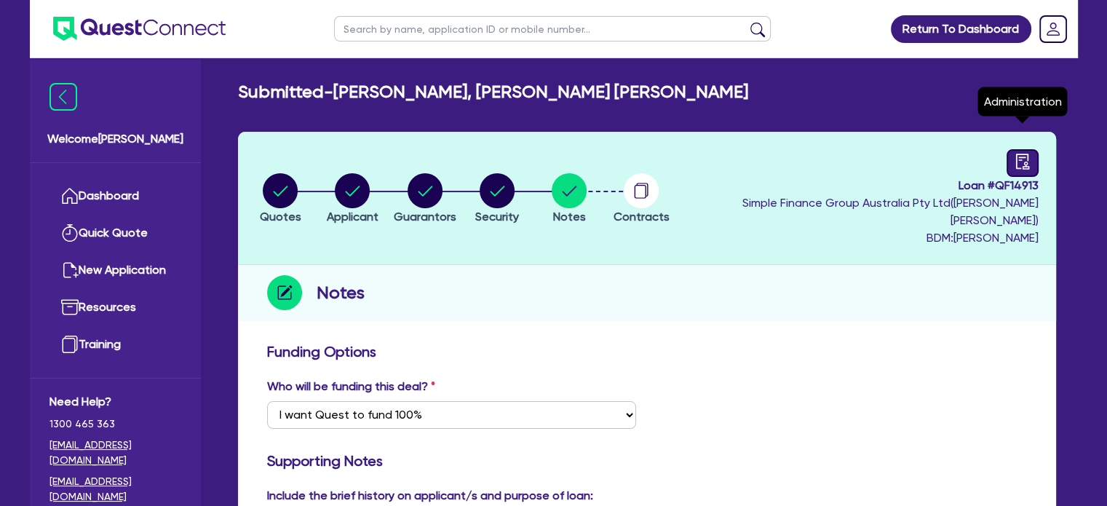
select select "SUBMITTED_NEW"
select select "Quest Finance - Own Book"
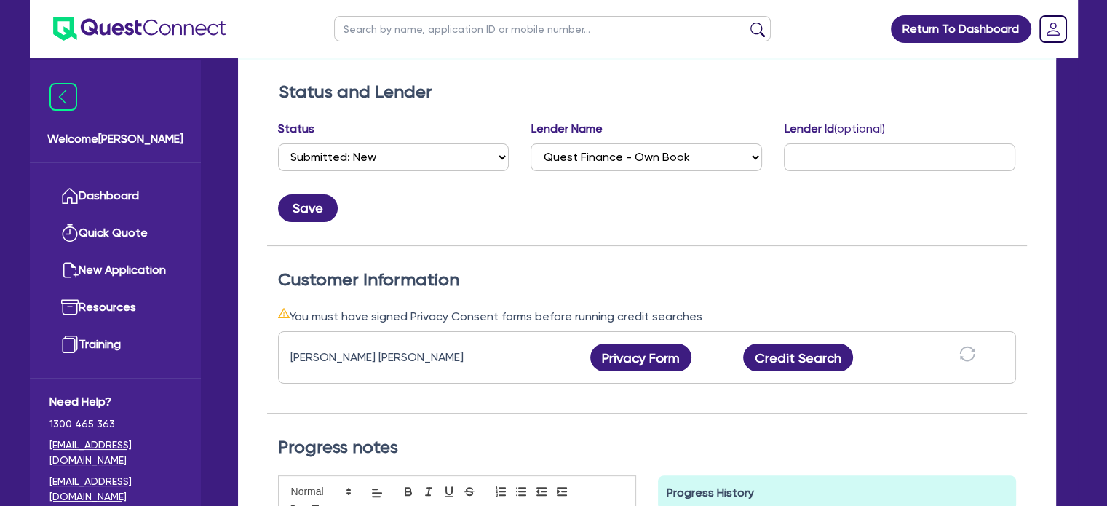
scroll to position [261, 0]
click at [786, 344] on button "Credit Search" at bounding box center [798, 358] width 111 height 28
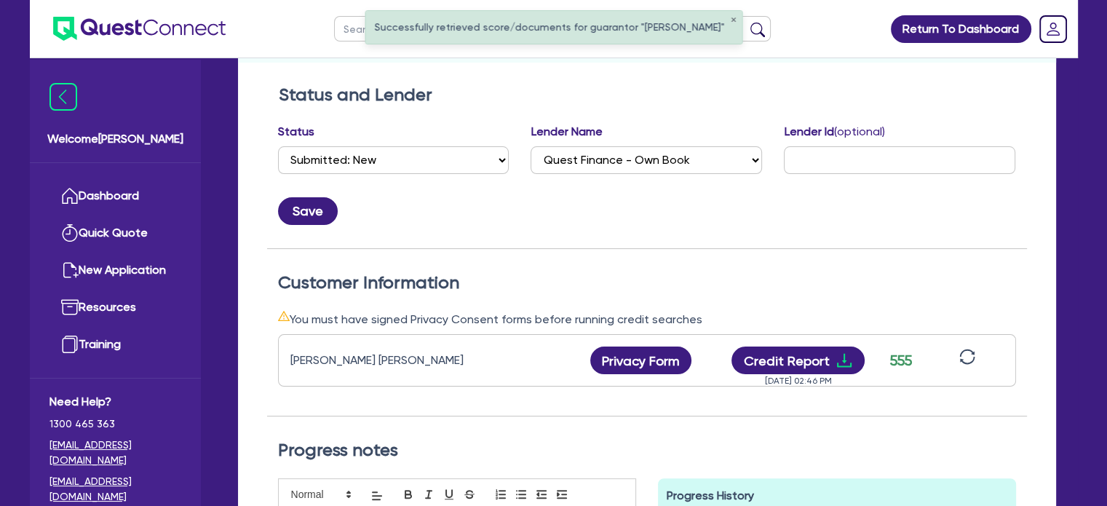
scroll to position [258, 0]
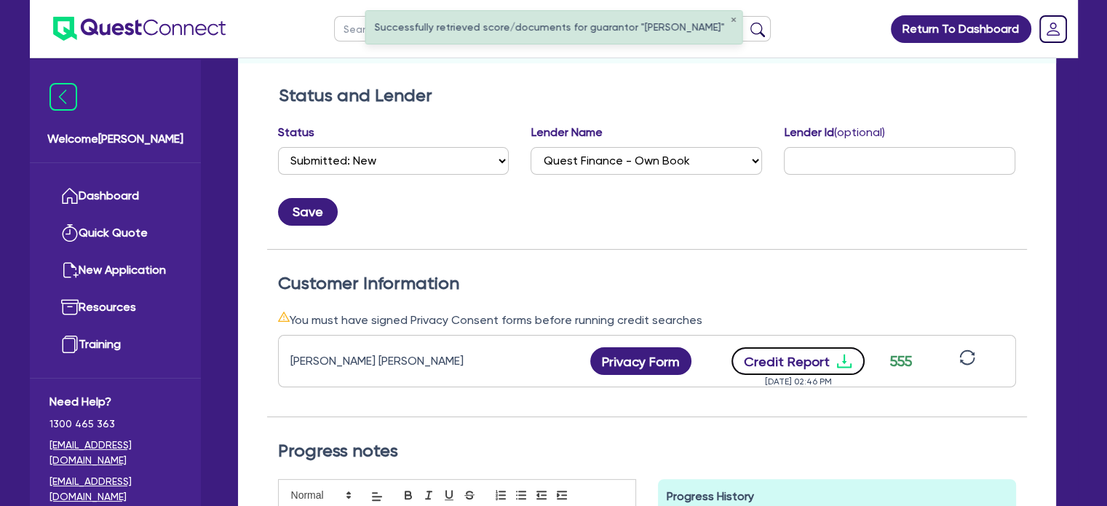
click at [842, 355] on icon "download" at bounding box center [844, 362] width 15 height 14
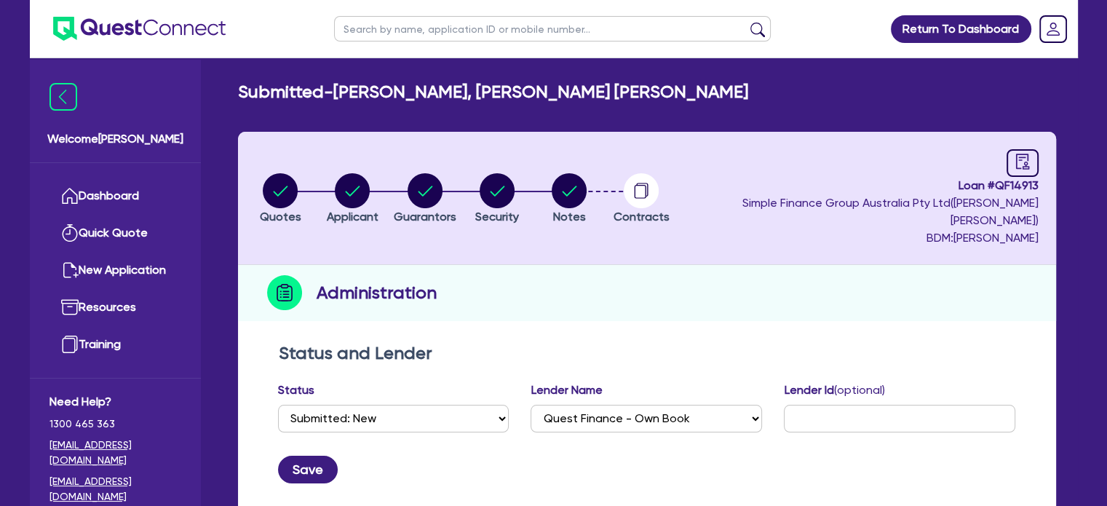
scroll to position [0, 0]
click at [515, 181] on circle "button" at bounding box center [497, 190] width 35 height 35
select select "CARS_AND_LIGHT_TRUCKS"
select select "VANS_AND_UTES"
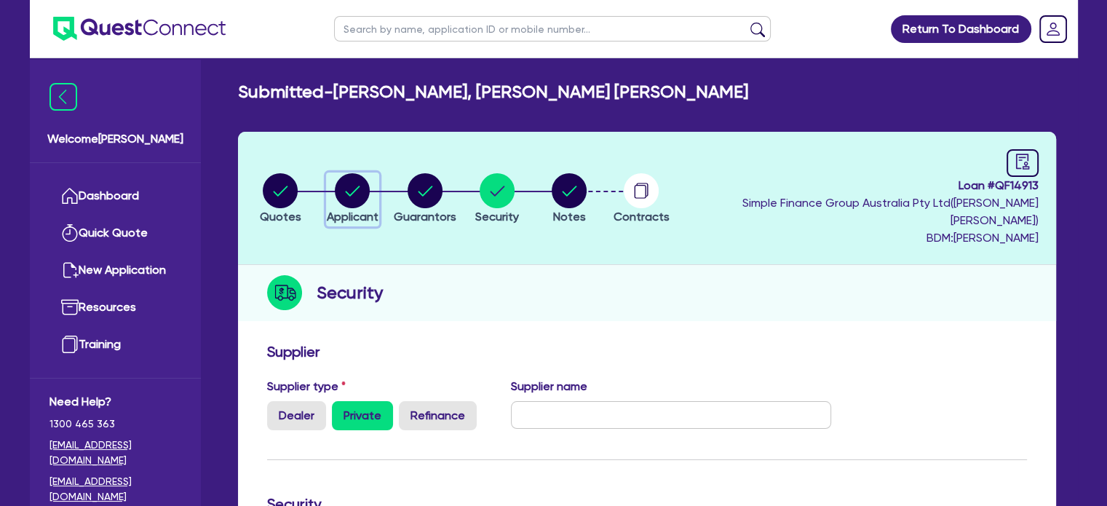
click at [363, 186] on circle "button" at bounding box center [352, 190] width 35 height 35
select select "SOLE_TRADER"
select select "AGRICULTURE"
select select "FARMERS"
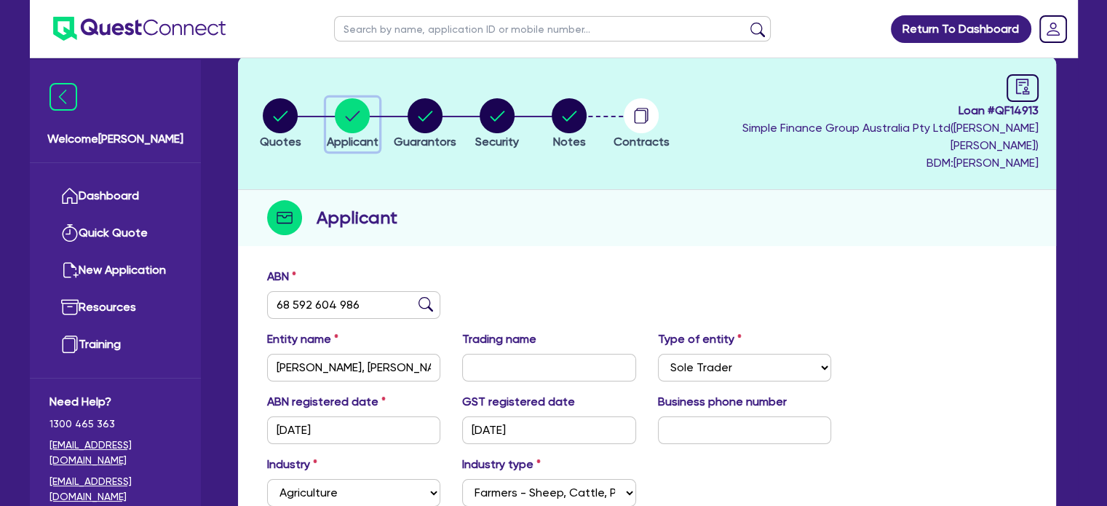
scroll to position [98, 0]
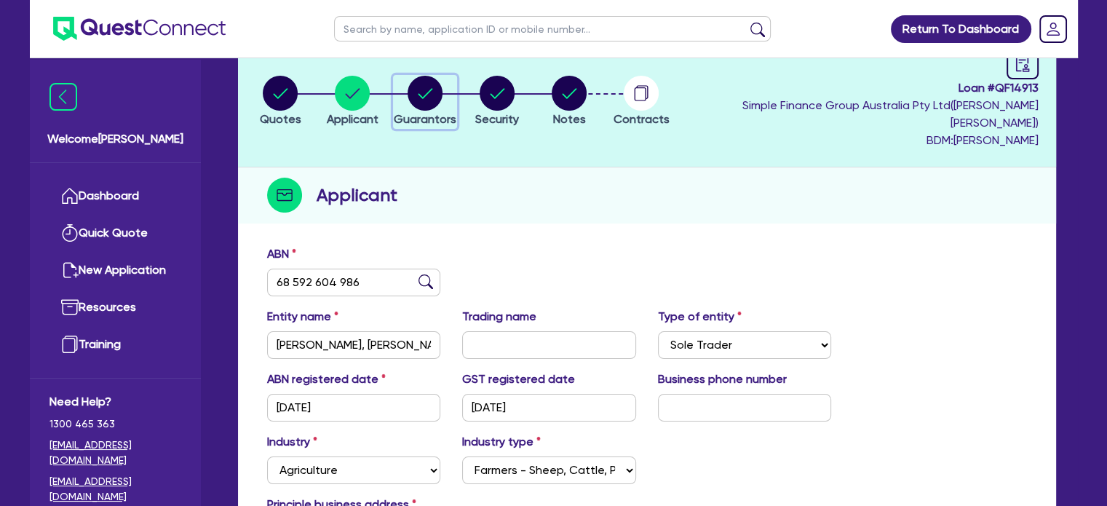
click at [438, 94] on circle "button" at bounding box center [425, 93] width 35 height 35
select select "MR"
select select "QLD"
select select "SINGLE"
select select "CASH"
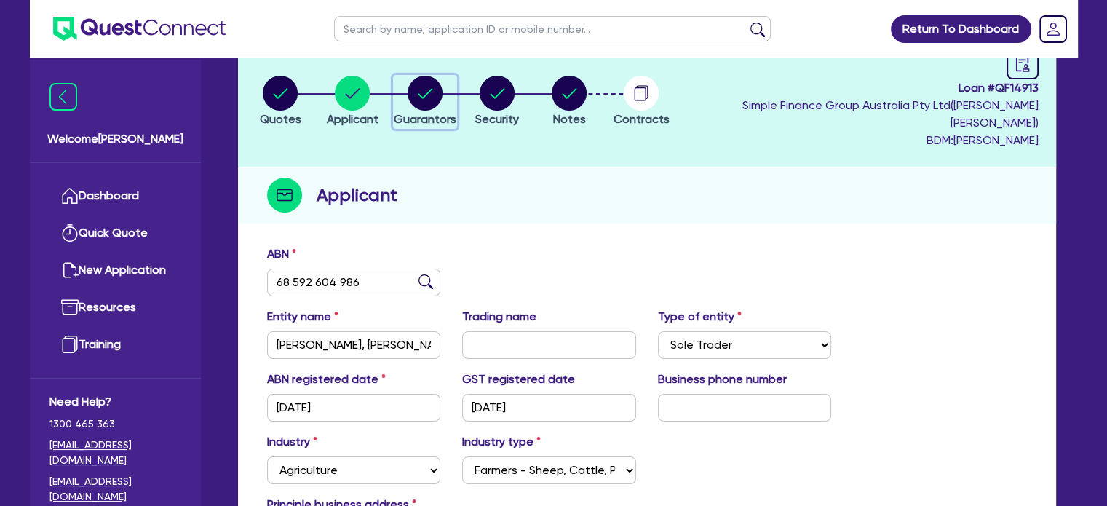
select select "HOUSEHOLD_PERSONAL"
select select "EQUIPMENT"
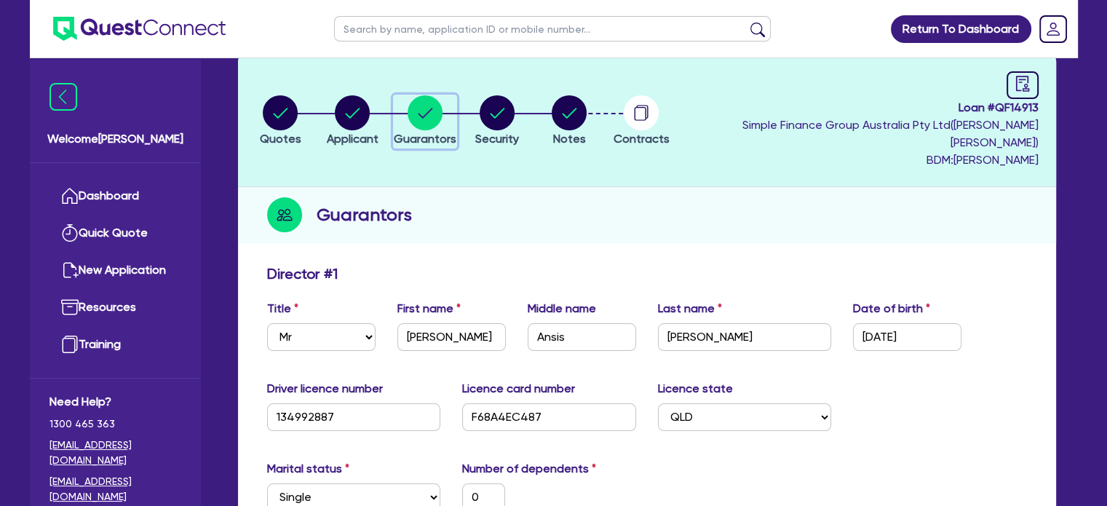
scroll to position [79, 0]
click at [363, 114] on circle "button" at bounding box center [352, 112] width 35 height 35
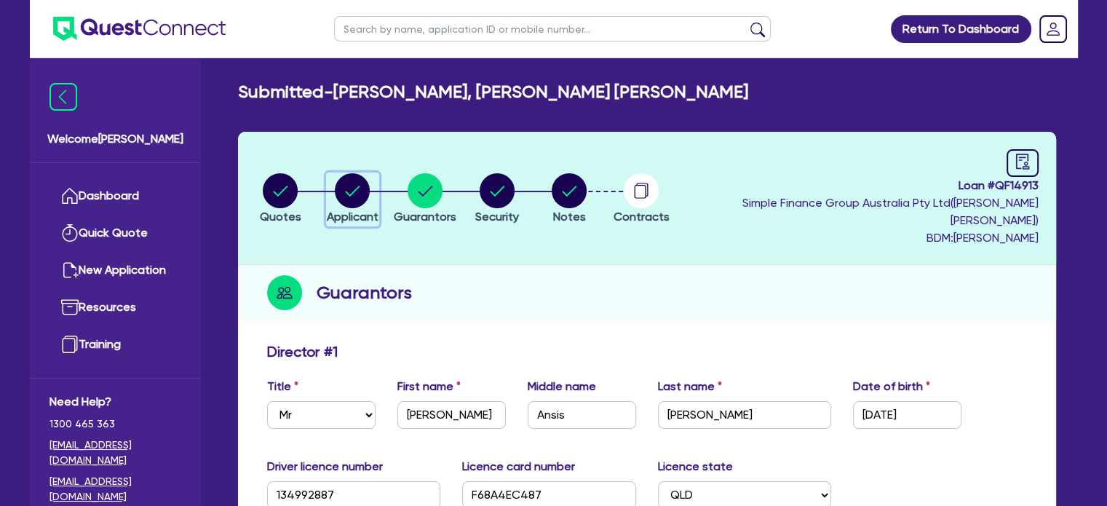
select select "SOLE_TRADER"
select select "AGRICULTURE"
select select "FARMERS"
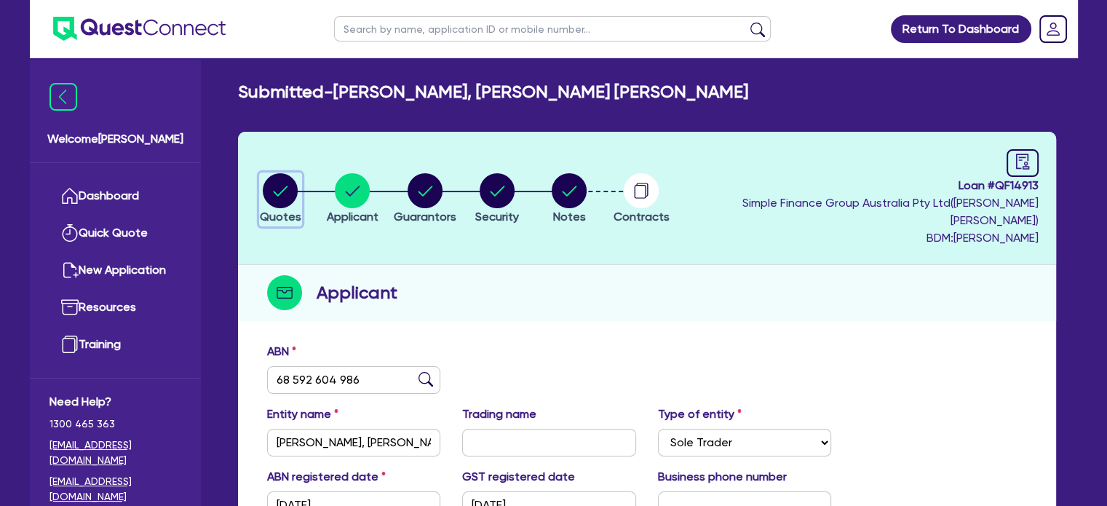
click at [280, 175] on circle "button" at bounding box center [280, 190] width 35 height 35
select select "CARS_AND_LIGHT_TRUCKS"
select select "VANS_AND_UTES"
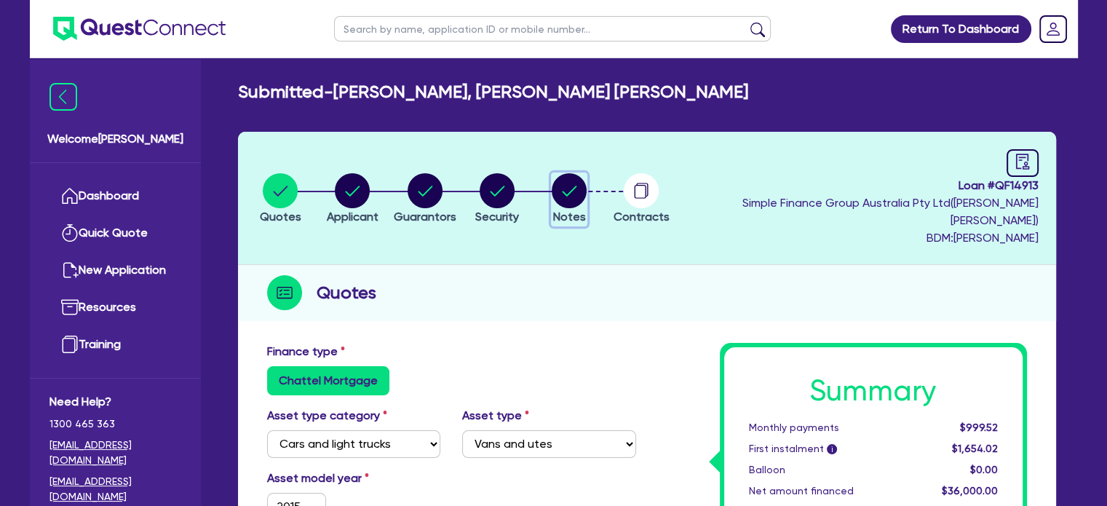
click at [587, 176] on circle "button" at bounding box center [569, 190] width 35 height 35
select select "Quest Finance - Own Book"
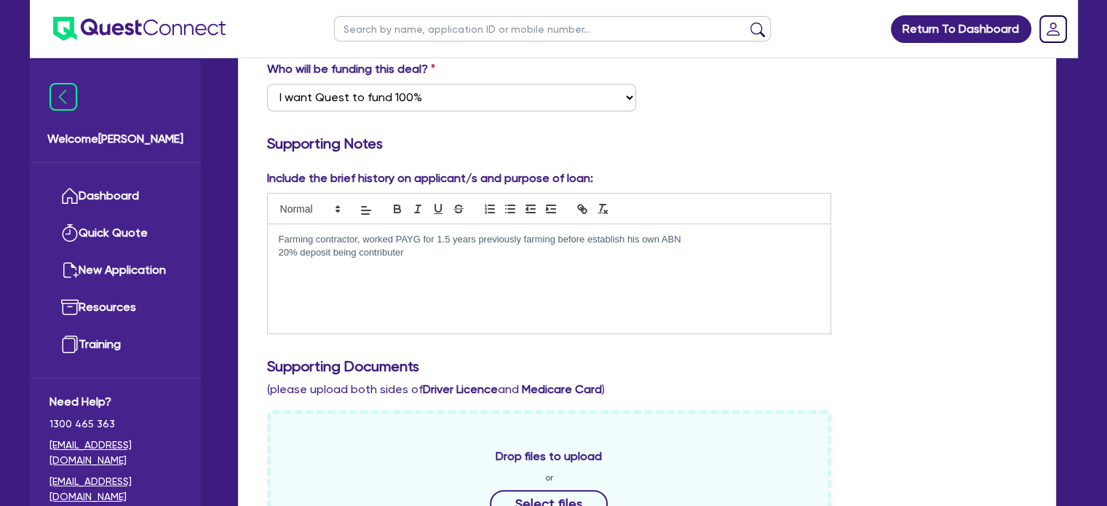
scroll to position [320, 0]
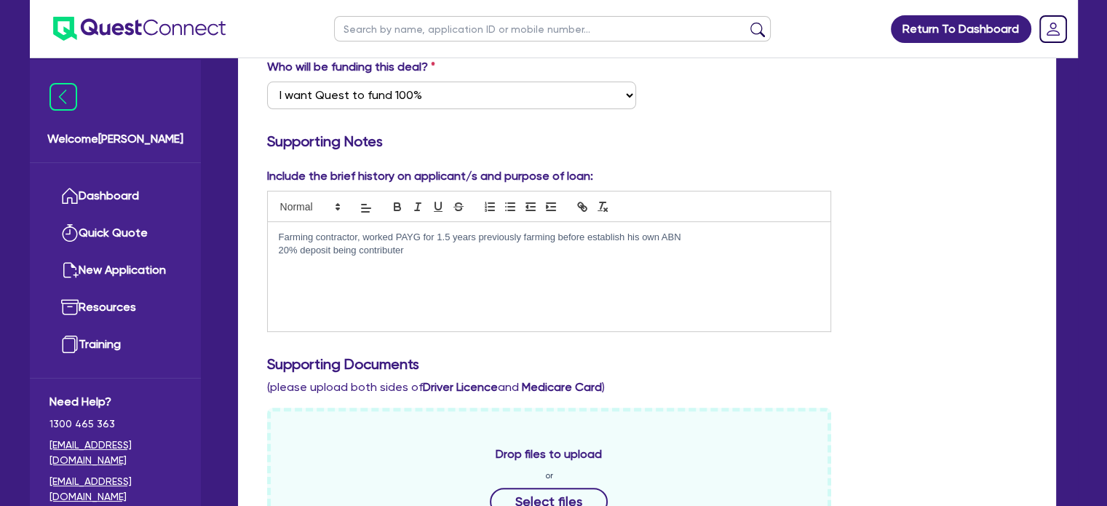
click at [534, 247] on div "Farming contractor, worked PAYG for 1.5 years previously farming before establi…" at bounding box center [550, 276] width 564 height 109
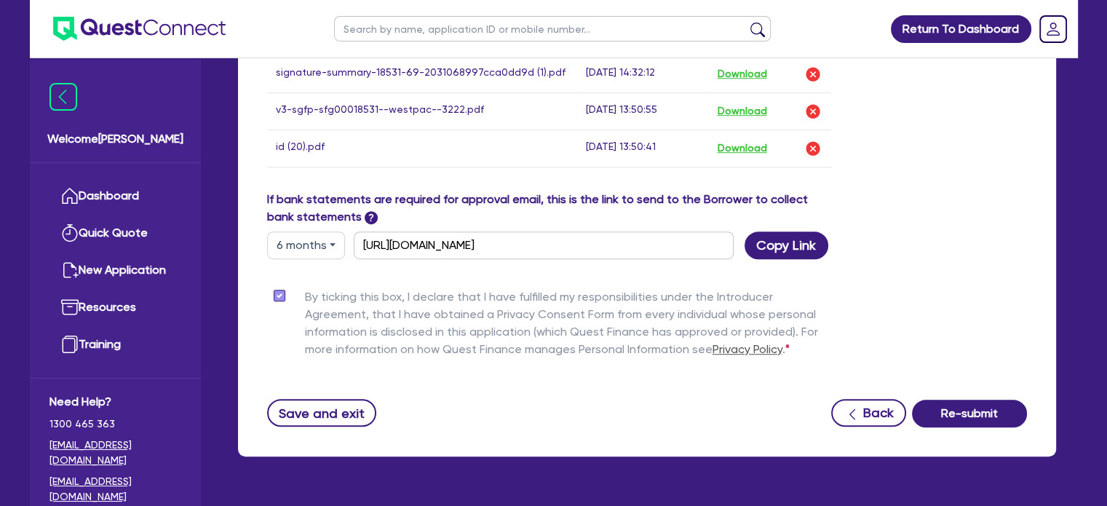
scroll to position [934, 0]
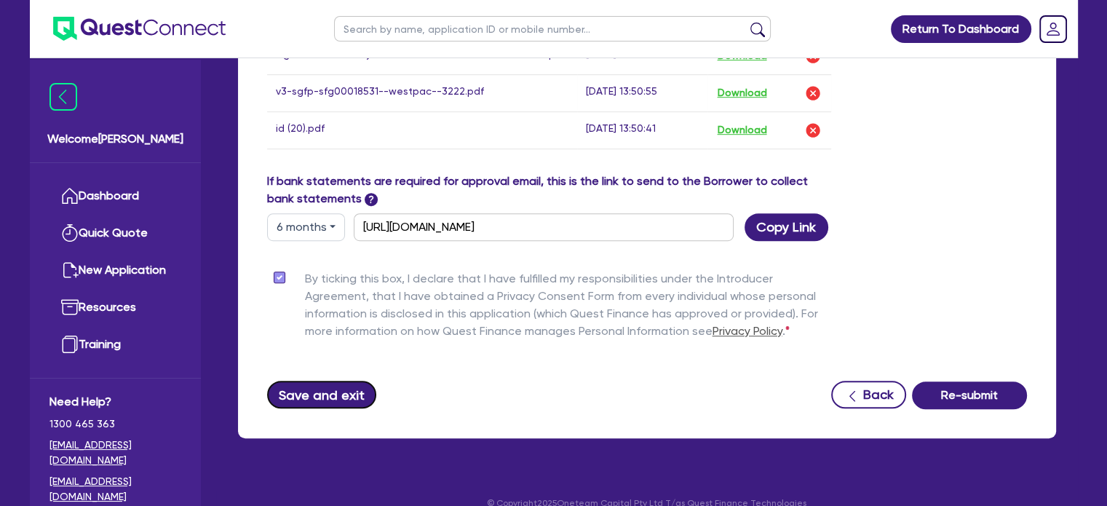
click at [316, 386] on button "Save and exit" at bounding box center [322, 395] width 110 height 28
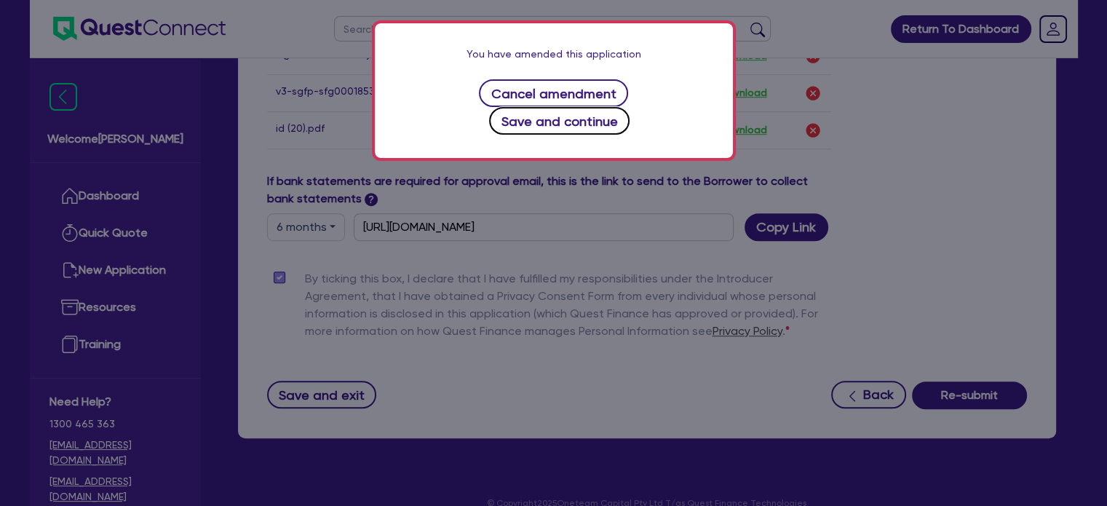
click at [630, 107] on button "Save and continue" at bounding box center [559, 121] width 141 height 28
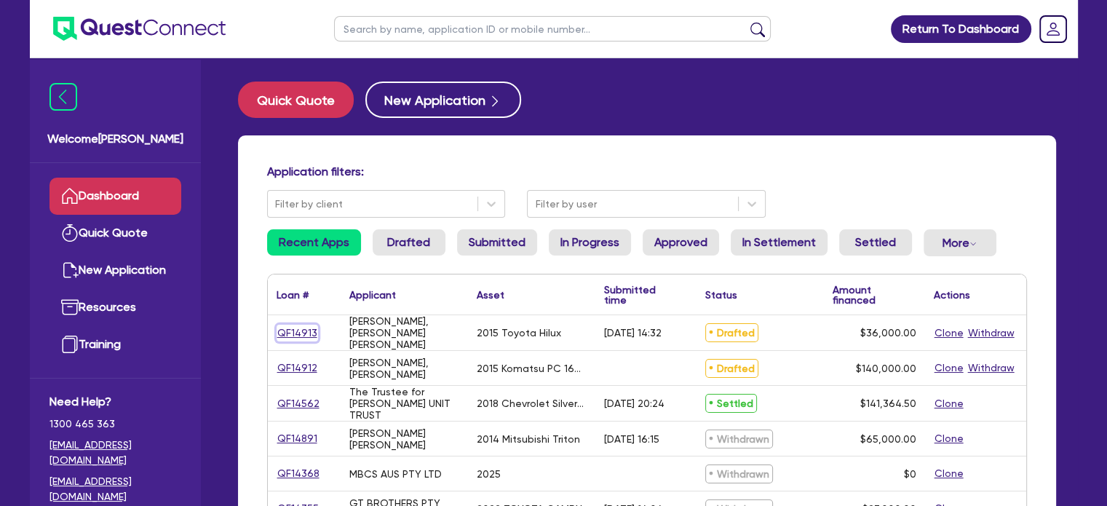
click at [295, 329] on link "QF14913" at bounding box center [298, 333] width 42 height 17
select select "CARS_AND_LIGHT_TRUCKS"
select select "VANS_AND_UTES"
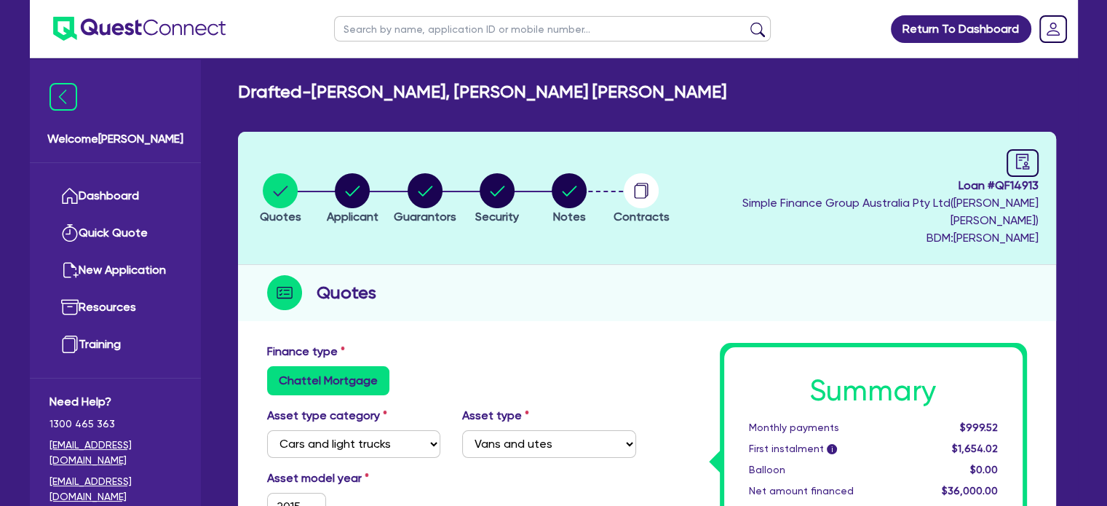
scroll to position [75, 0]
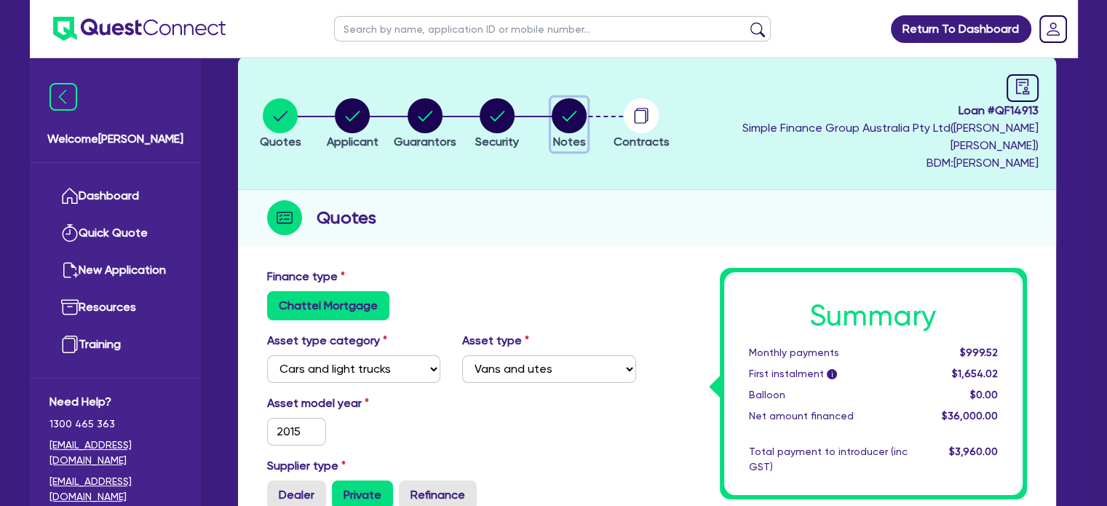
click at [587, 100] on circle "button" at bounding box center [569, 115] width 35 height 35
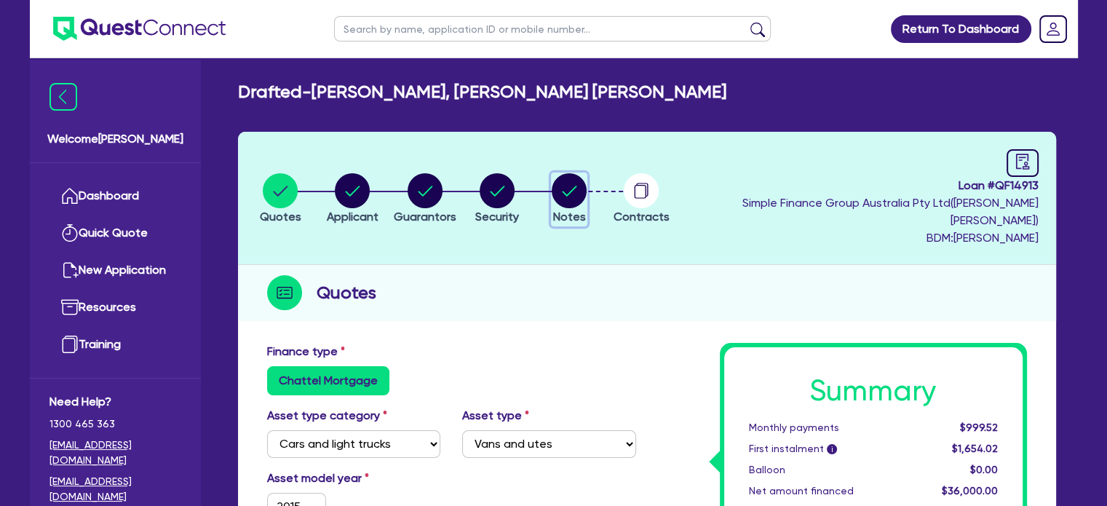
select select "Quest Finance - Own Book"
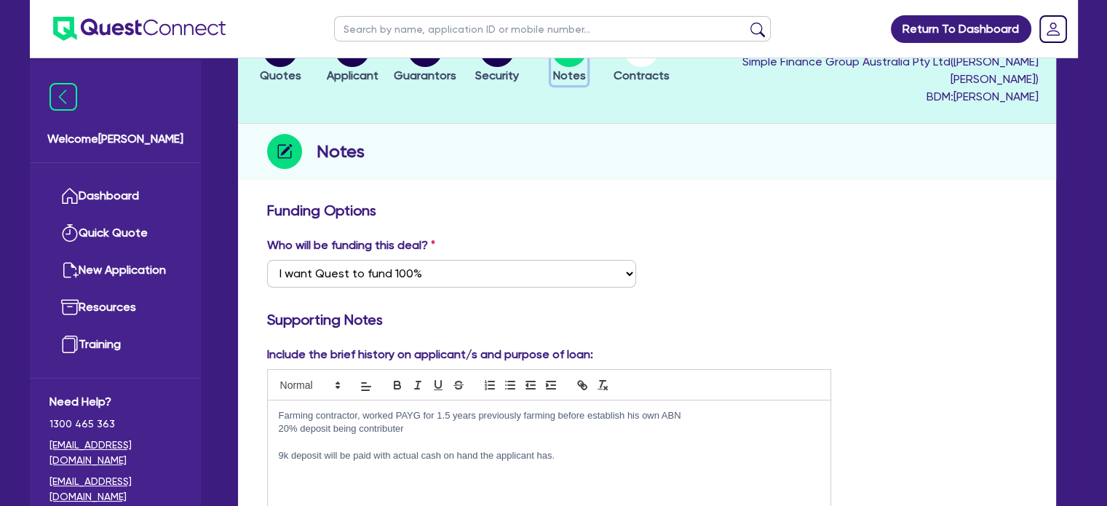
scroll to position [33, 0]
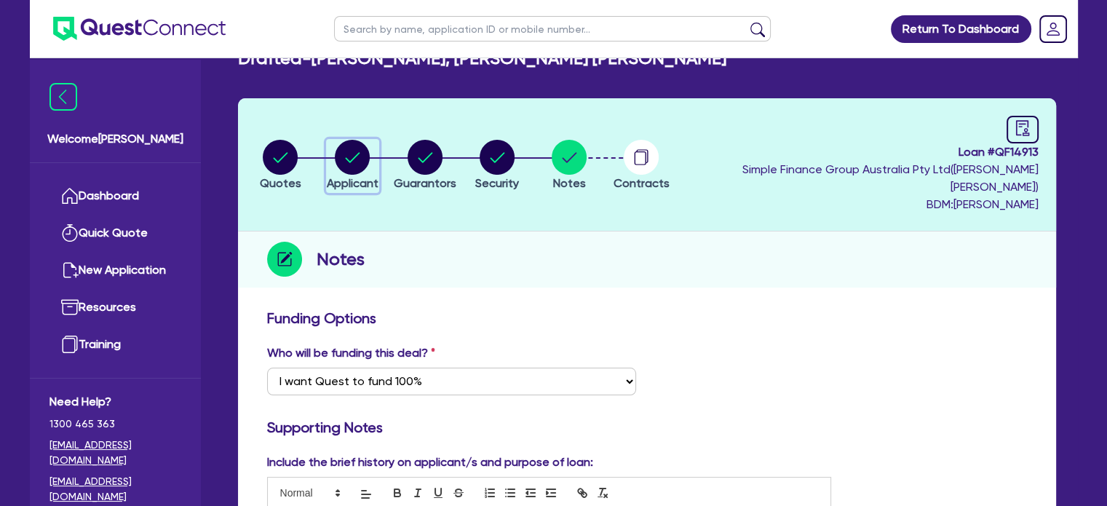
click at [347, 148] on circle "button" at bounding box center [352, 157] width 35 height 35
select select "SOLE_TRADER"
select select "AGRICULTURE"
select select "FARMERS"
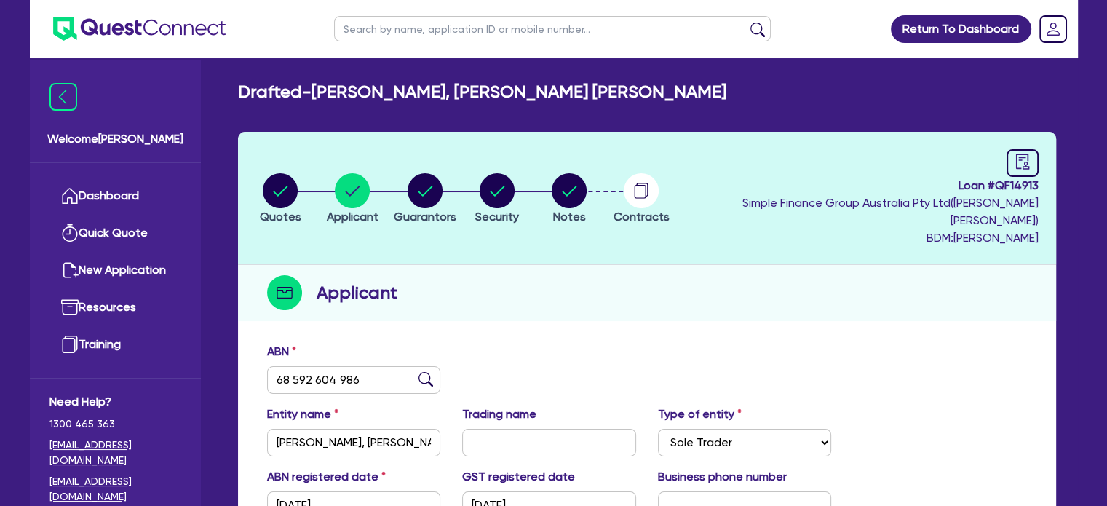
click at [377, 312] on div "Quotes Applicant [GEOGRAPHIC_DATA] Security Notes Contracts Loan # QF14913 Simp…" at bounding box center [647, 425] width 818 height 587
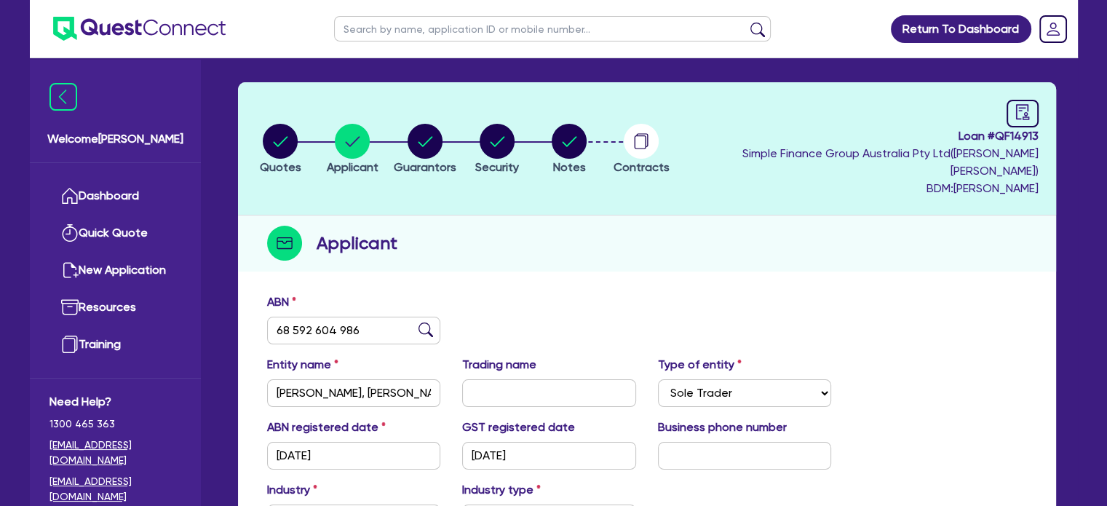
scroll to position [50, 0]
click at [436, 124] on circle "button" at bounding box center [425, 141] width 35 height 35
select select "MR"
select select "QLD"
select select "SINGLE"
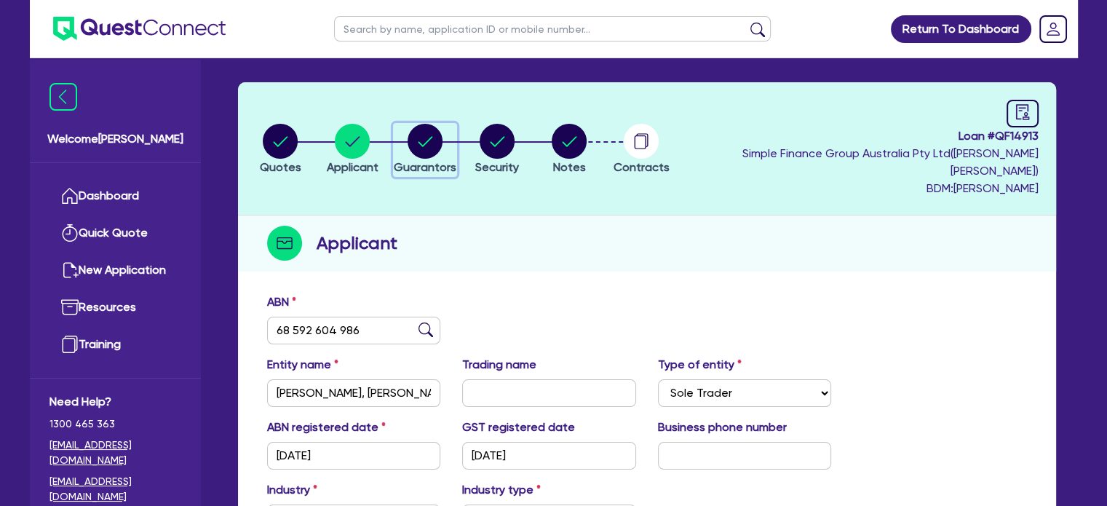
select select "CASH"
select select "HOUSEHOLD_PERSONAL"
select select "EQUIPMENT"
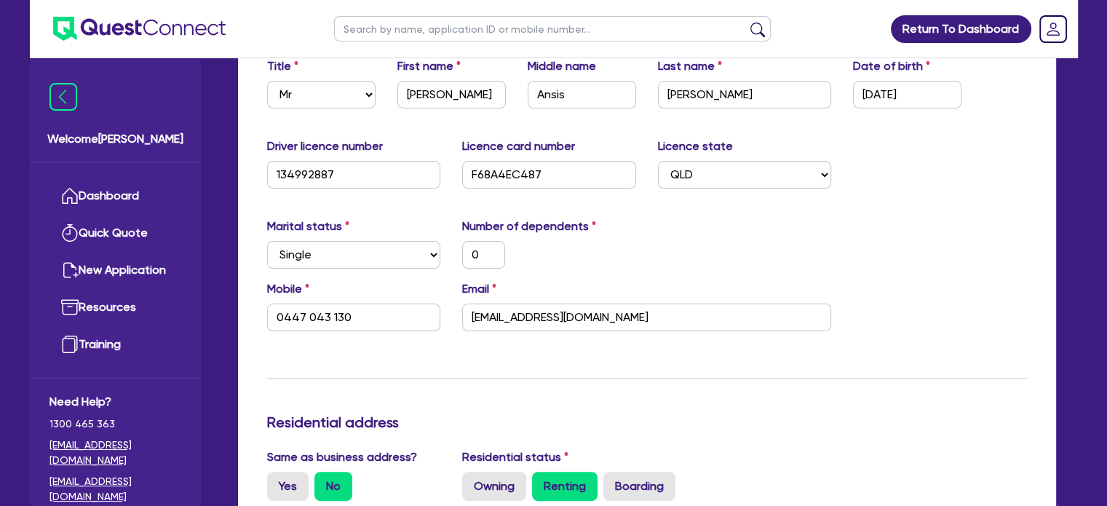
scroll to position [325, 0]
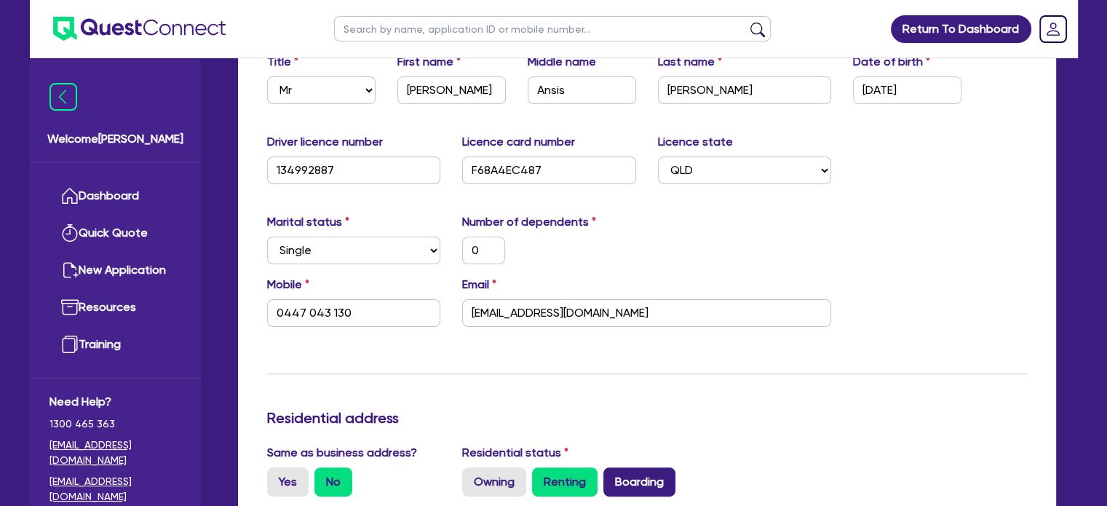
click at [641, 474] on label "Boarding" at bounding box center [640, 481] width 72 height 29
click at [613, 474] on input "Boarding" at bounding box center [608, 471] width 9 height 9
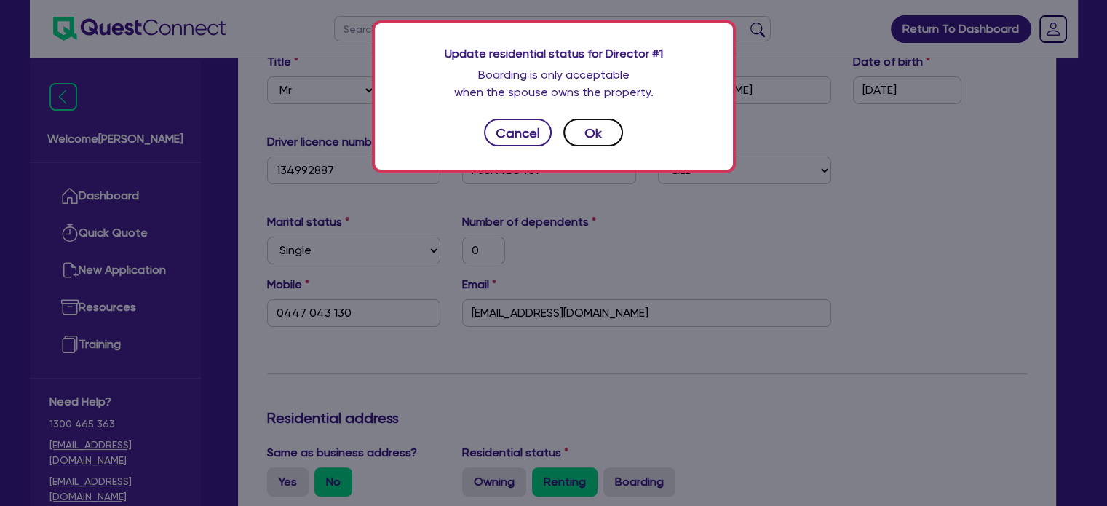
click at [588, 132] on button "Ok" at bounding box center [594, 133] width 60 height 28
type input "0"
type input "0447 043 130"
radio input "false"
radio input "true"
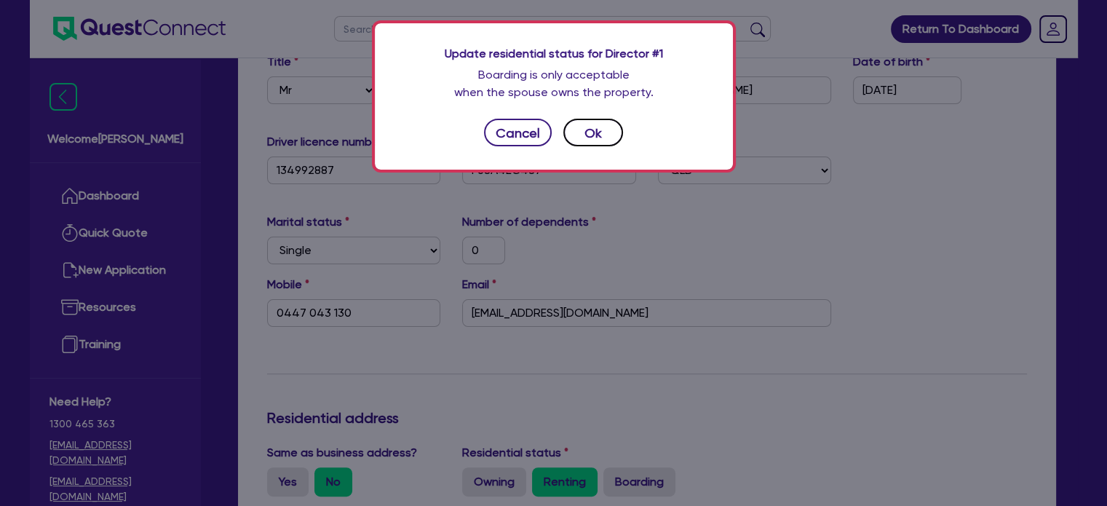
type input "3,000"
type input "10,000"
type input "6,000"
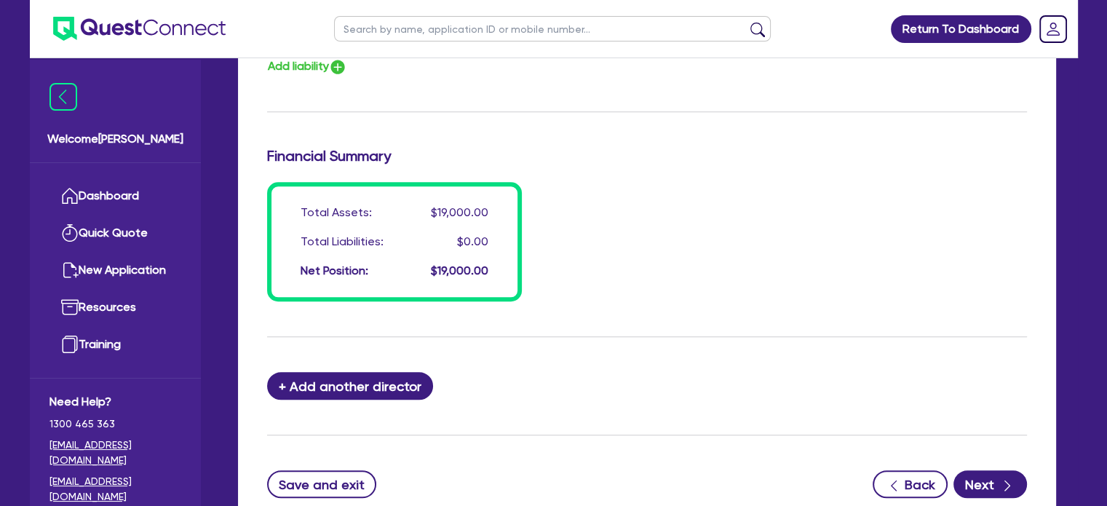
scroll to position [1188, 0]
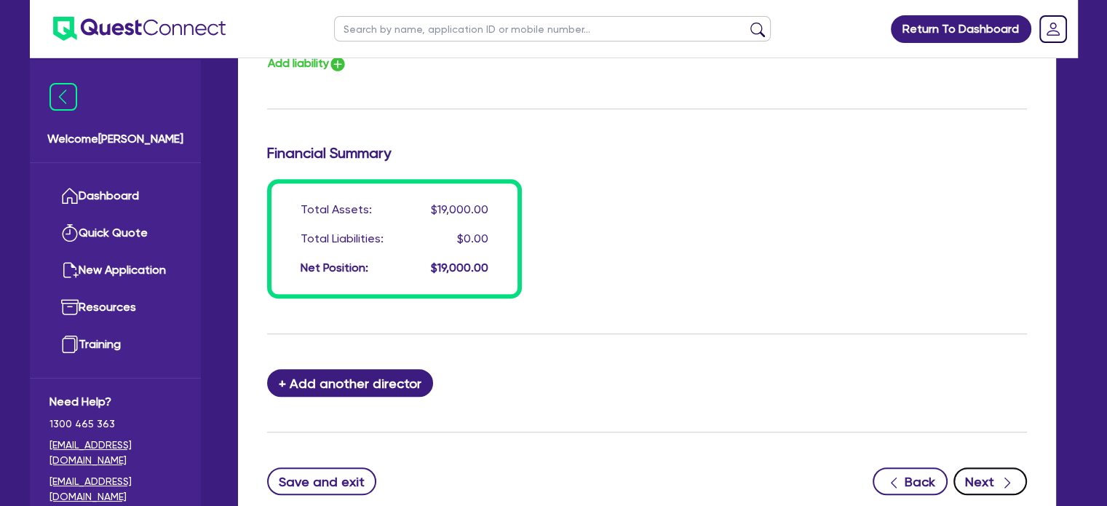
click at [993, 467] on button "Next" at bounding box center [991, 481] width 74 height 28
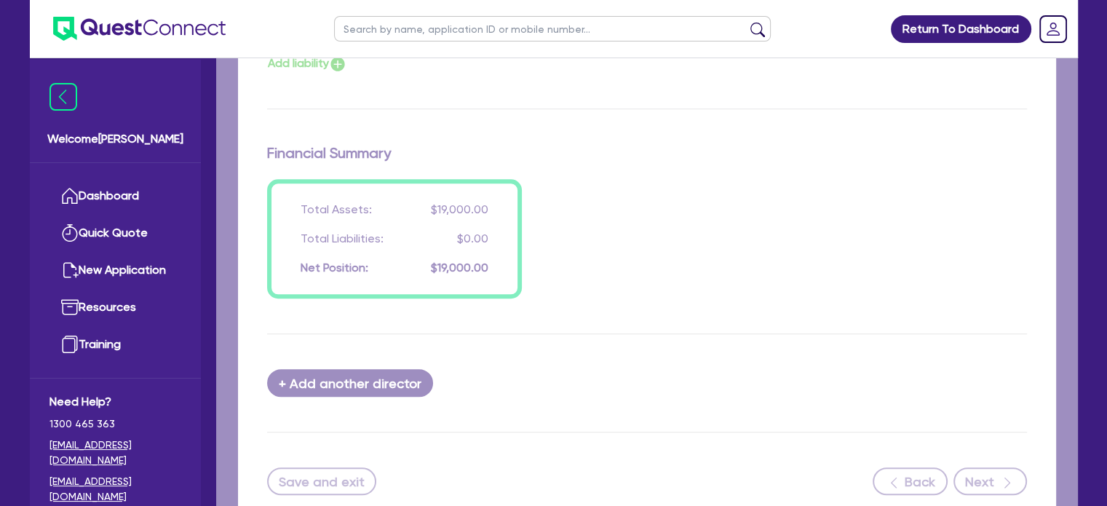
select select "CARS_AND_LIGHT_TRUCKS"
select select "VANS_AND_UTES"
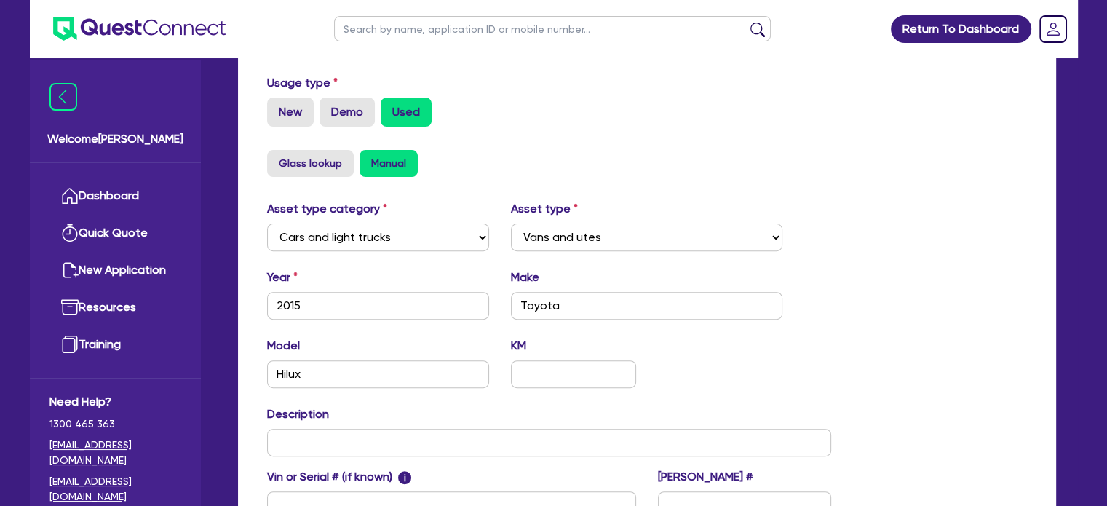
scroll to position [630, 0]
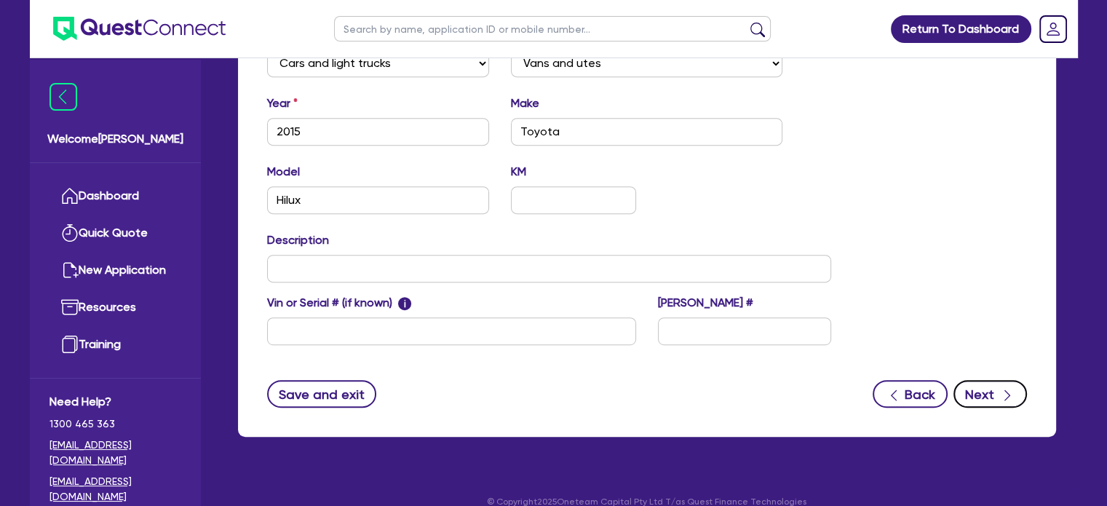
click at [992, 380] on button "Next" at bounding box center [991, 394] width 74 height 28
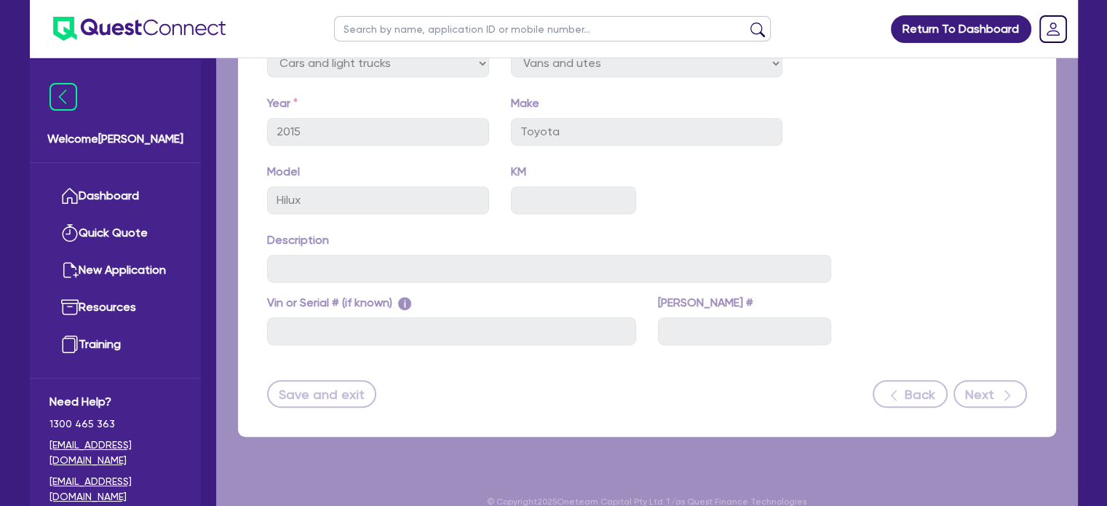
select select "Quest Finance - Own Book"
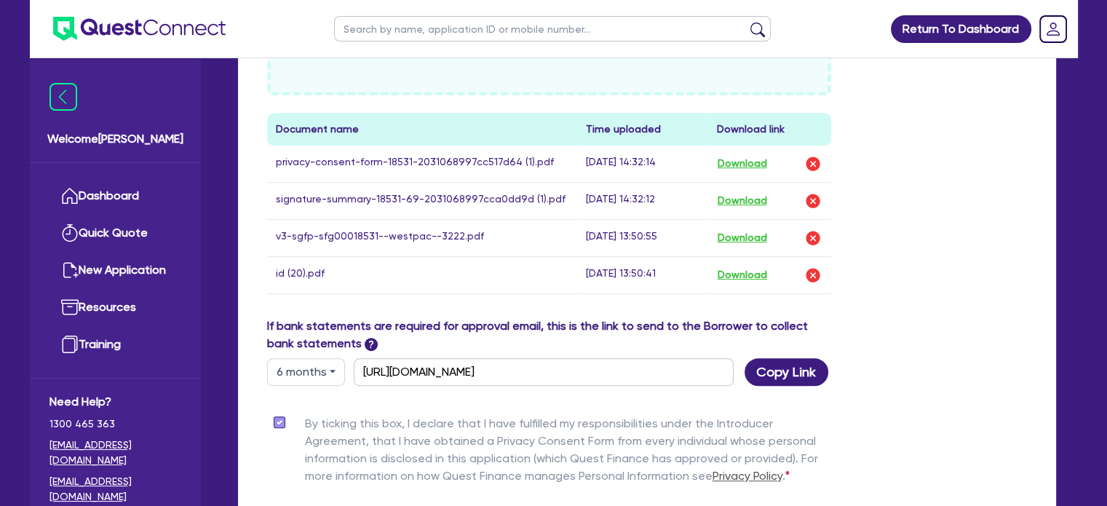
scroll to position [864, 0]
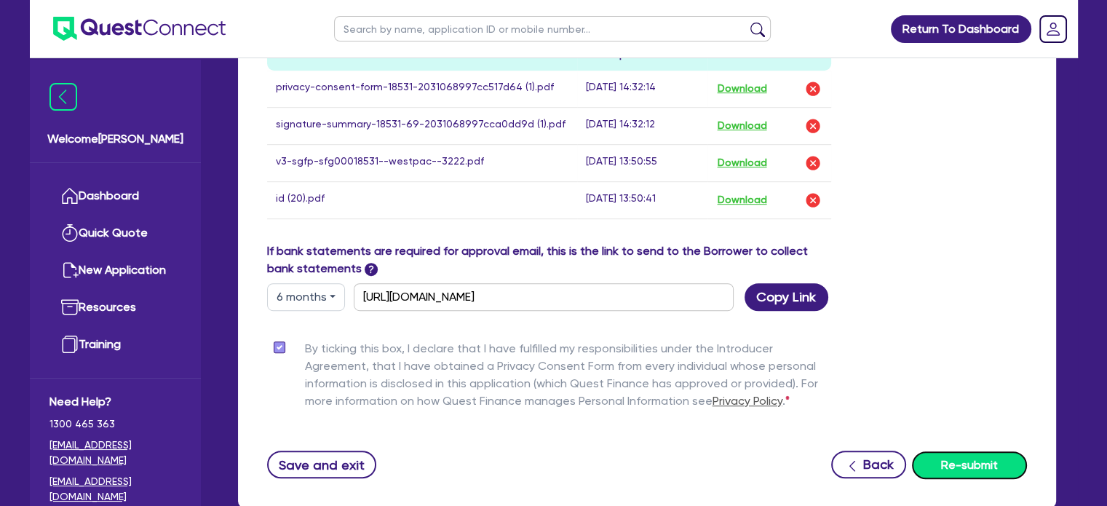
click at [960, 451] on button "Re-submit" at bounding box center [969, 465] width 115 height 28
